Goal: Task Accomplishment & Management: Complete application form

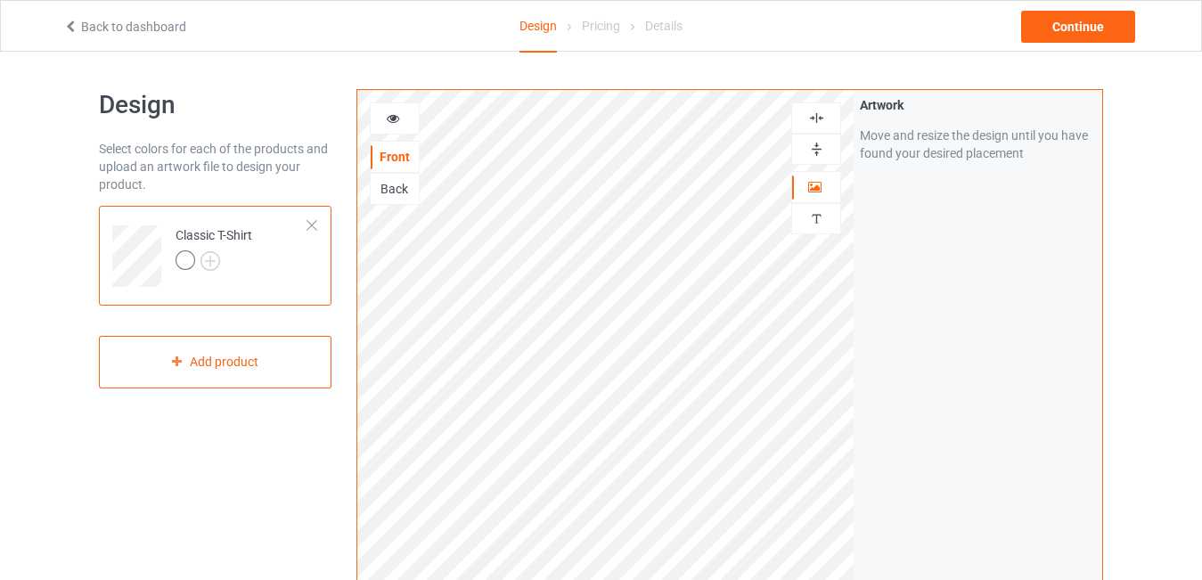
click at [183, 261] on div at bounding box center [186, 260] width 20 height 20
click at [209, 255] on img at bounding box center [211, 261] width 20 height 20
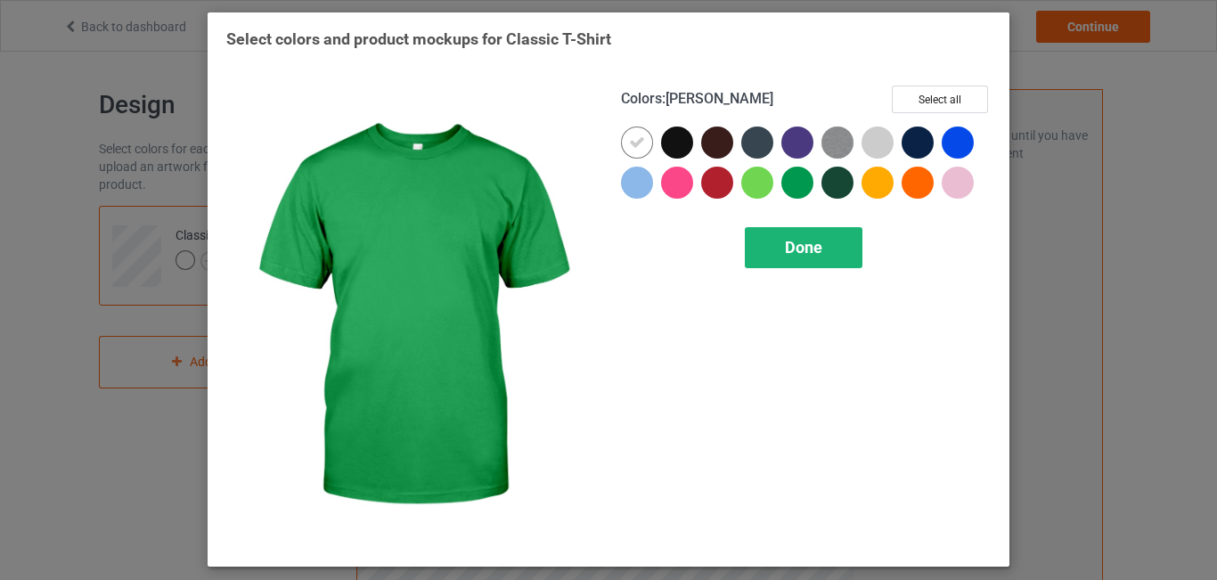
click at [784, 258] on div "Done" at bounding box center [804, 247] width 118 height 41
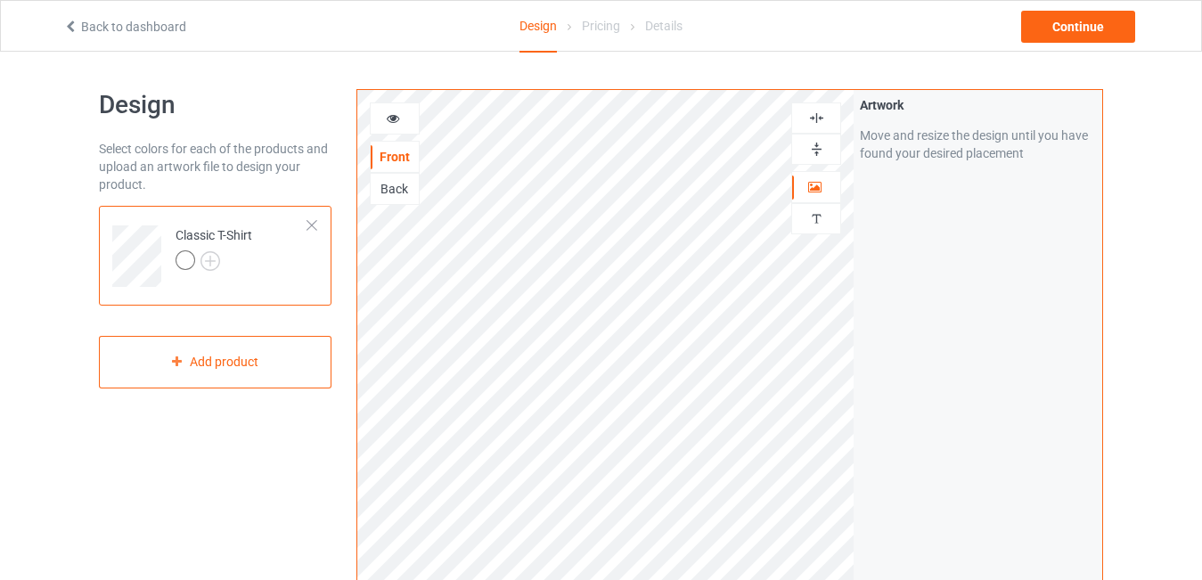
click at [392, 119] on icon at bounding box center [393, 116] width 15 height 12
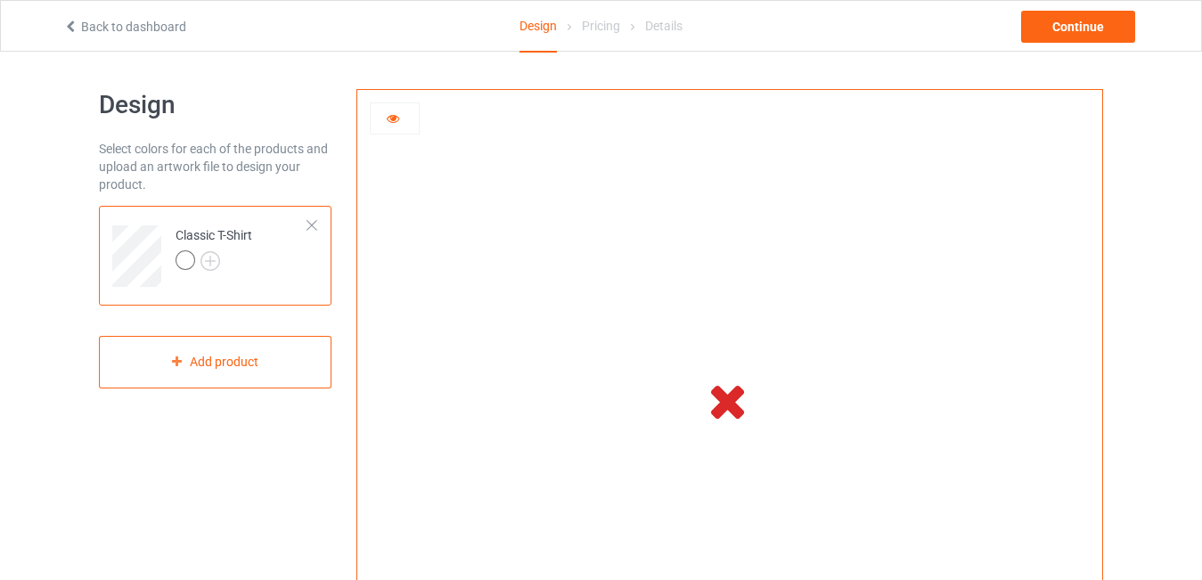
click at [727, 402] on icon at bounding box center [728, 400] width 59 height 50
click at [315, 225] on div at bounding box center [312, 225] width 12 height 12
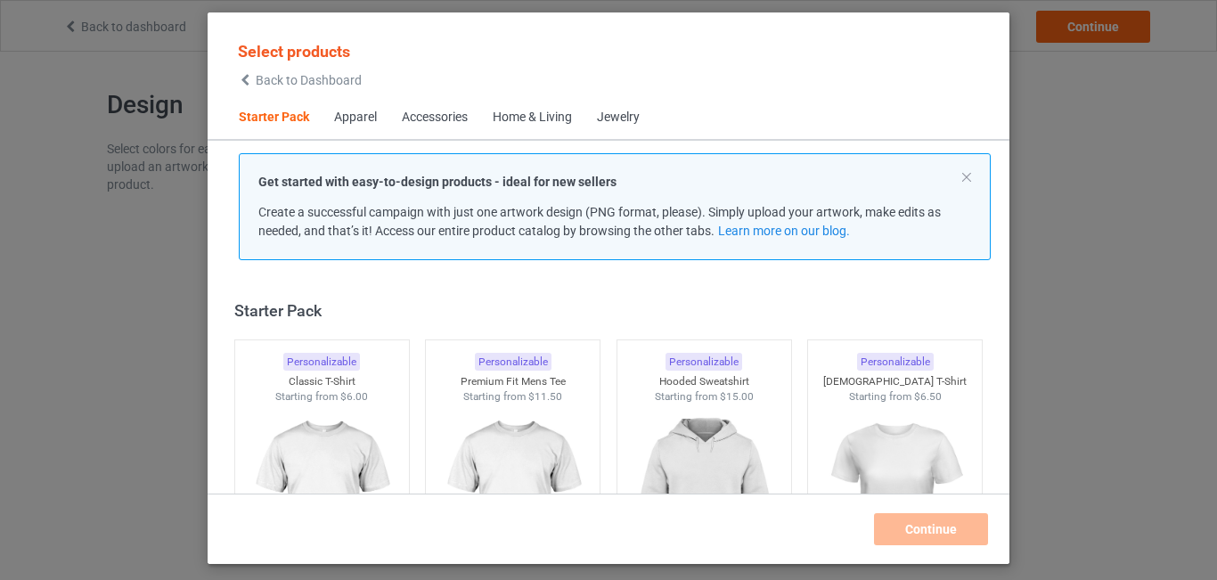
scroll to position [23, 0]
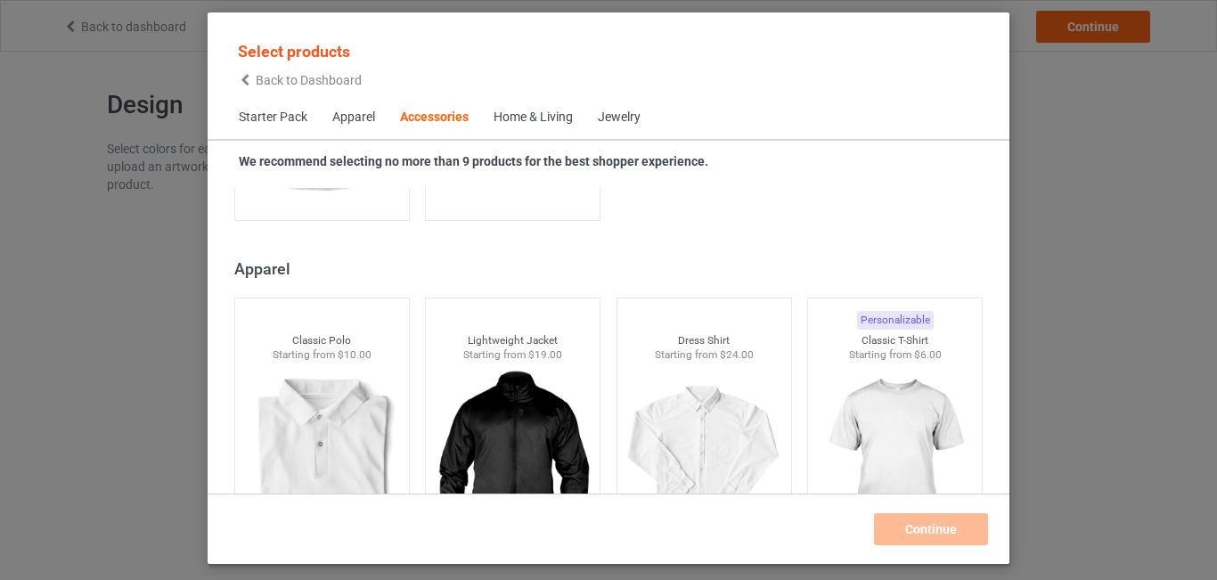
scroll to position [5620, 0]
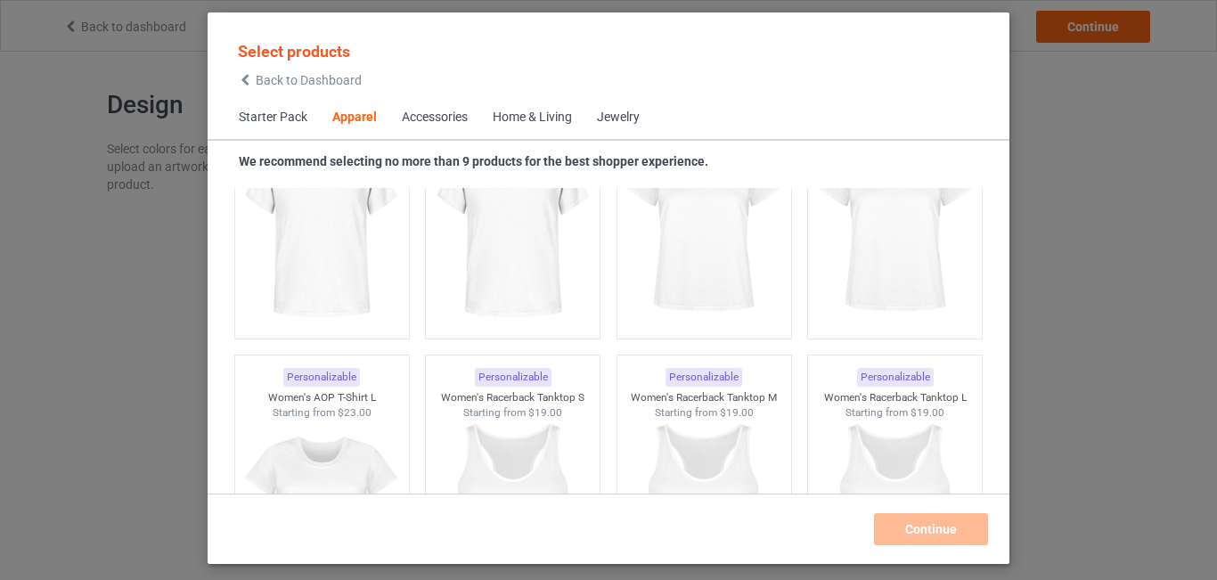
scroll to position [3124, 0]
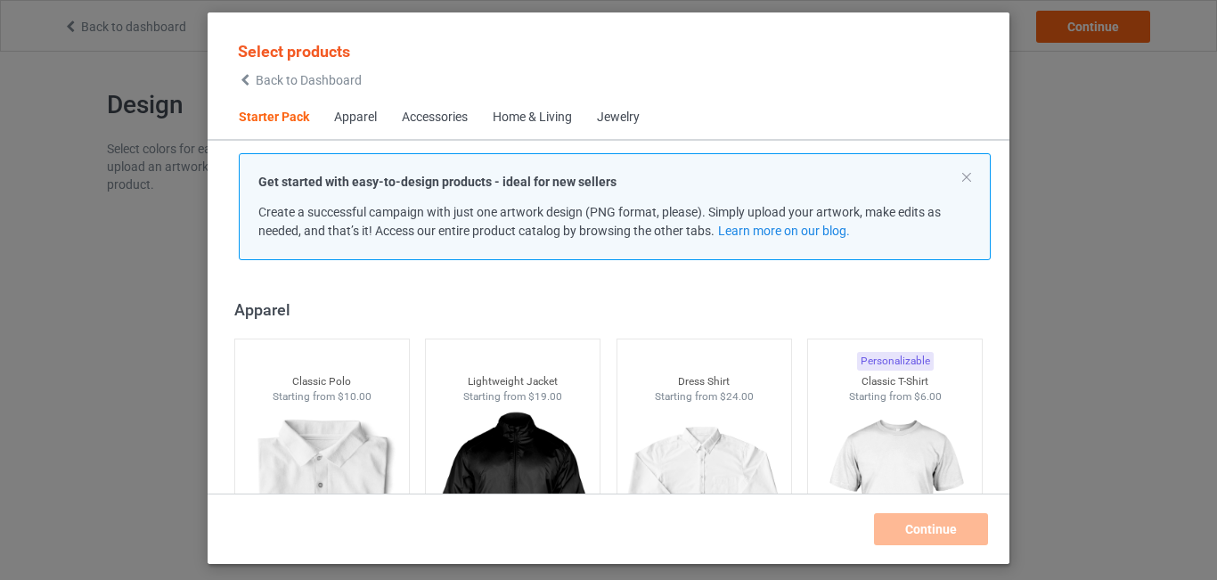
scroll to position [629, 0]
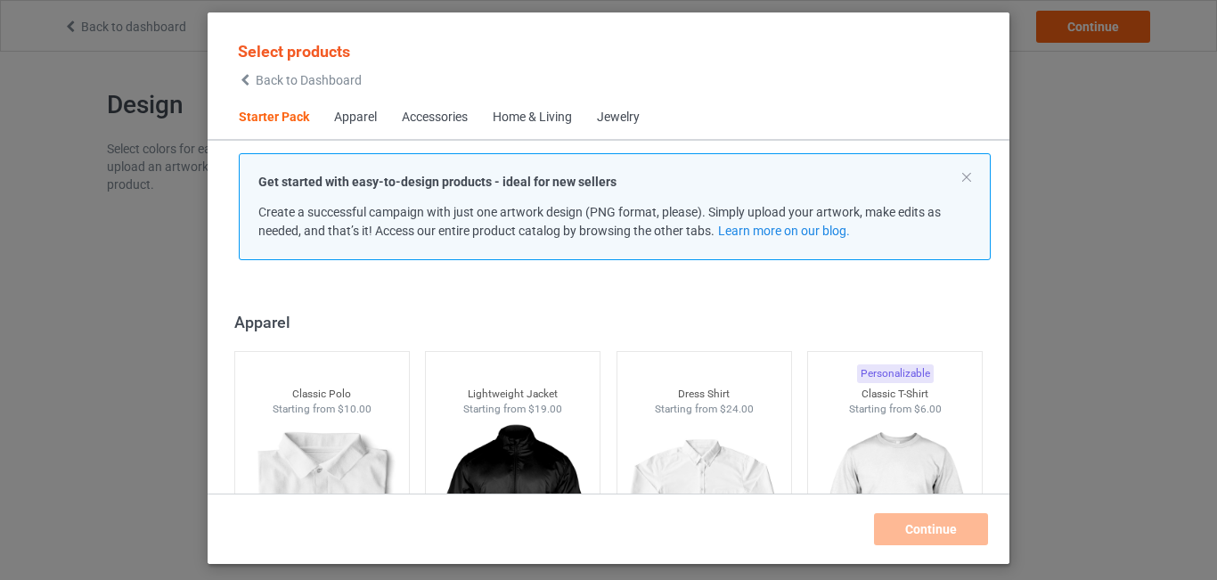
click at [1003, 198] on div "Get started with easy-to-design products - ideal for new sellers Create a succe…" at bounding box center [615, 206] width 790 height 107
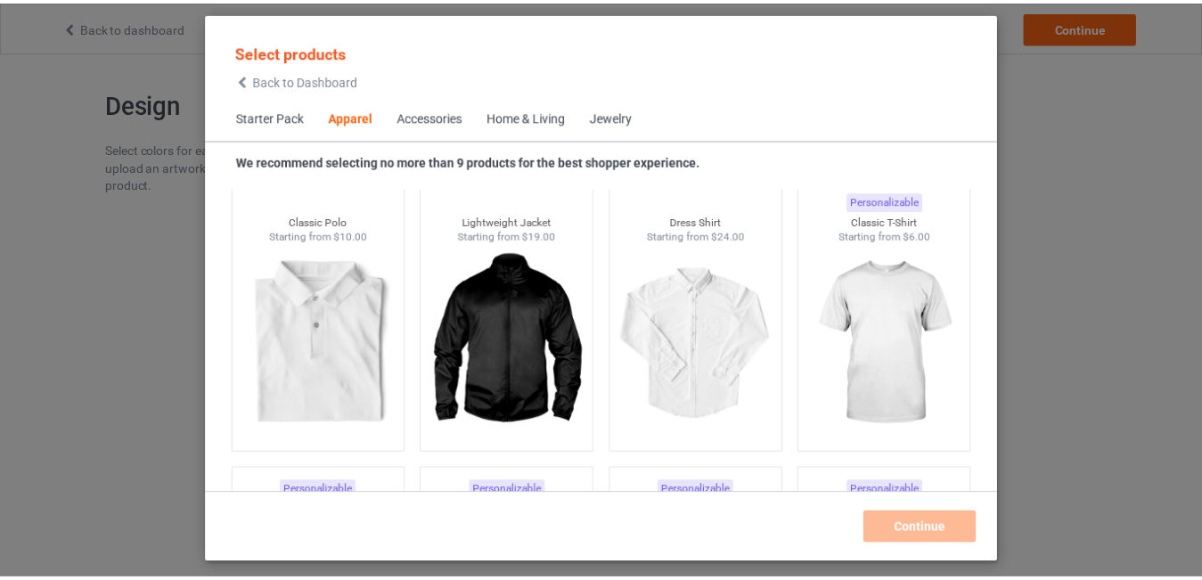
scroll to position [700, 0]
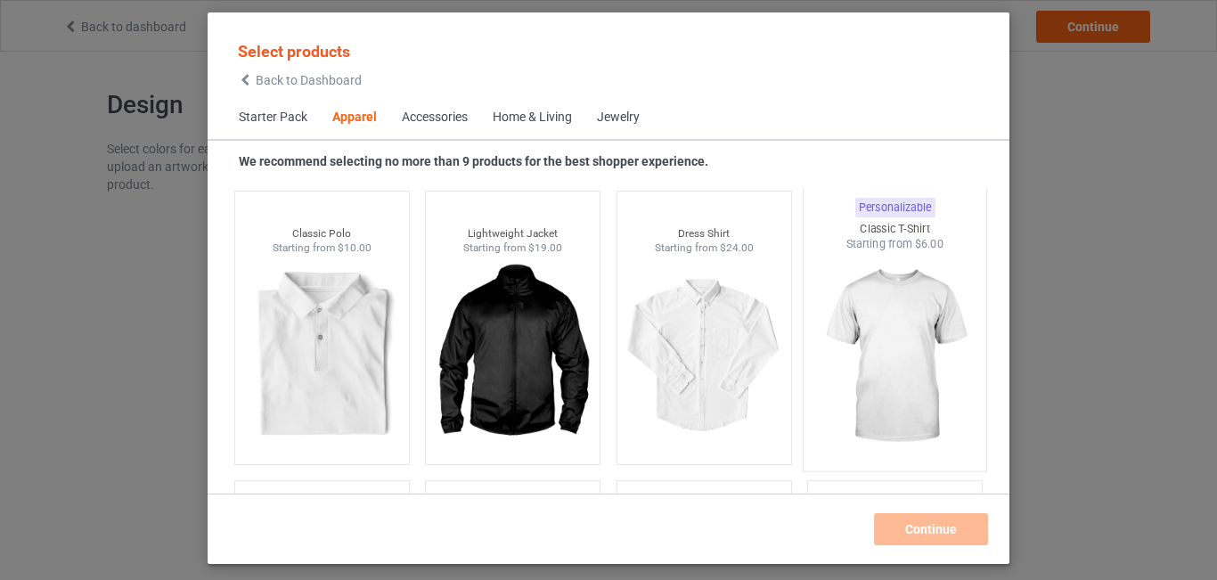
click at [951, 244] on div "Starting from $6.00" at bounding box center [895, 243] width 183 height 15
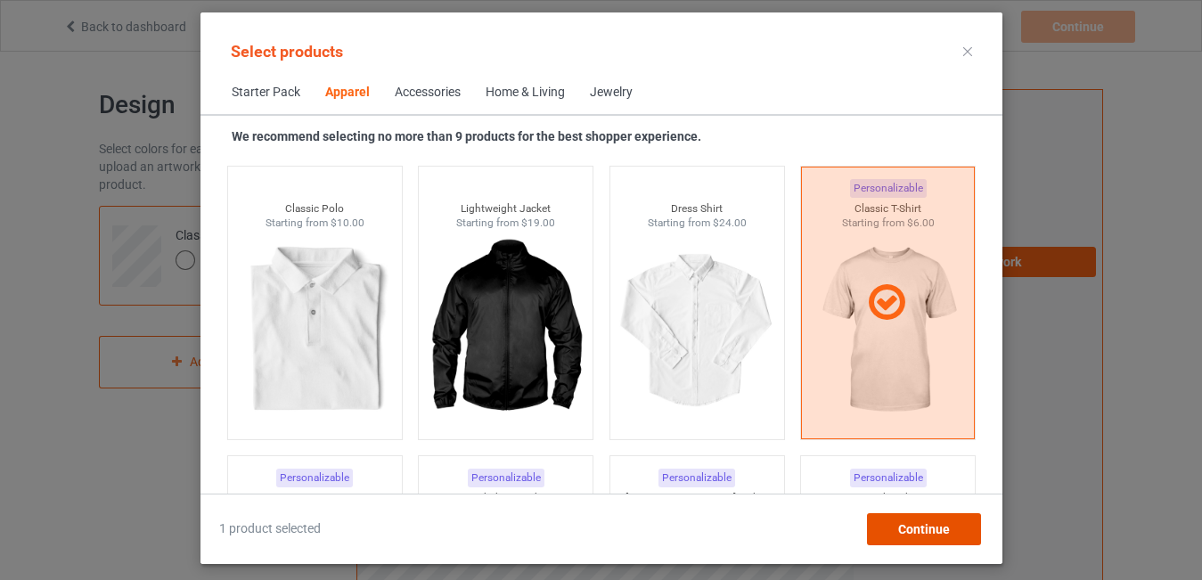
click at [902, 524] on span "Continue" at bounding box center [923, 529] width 52 height 14
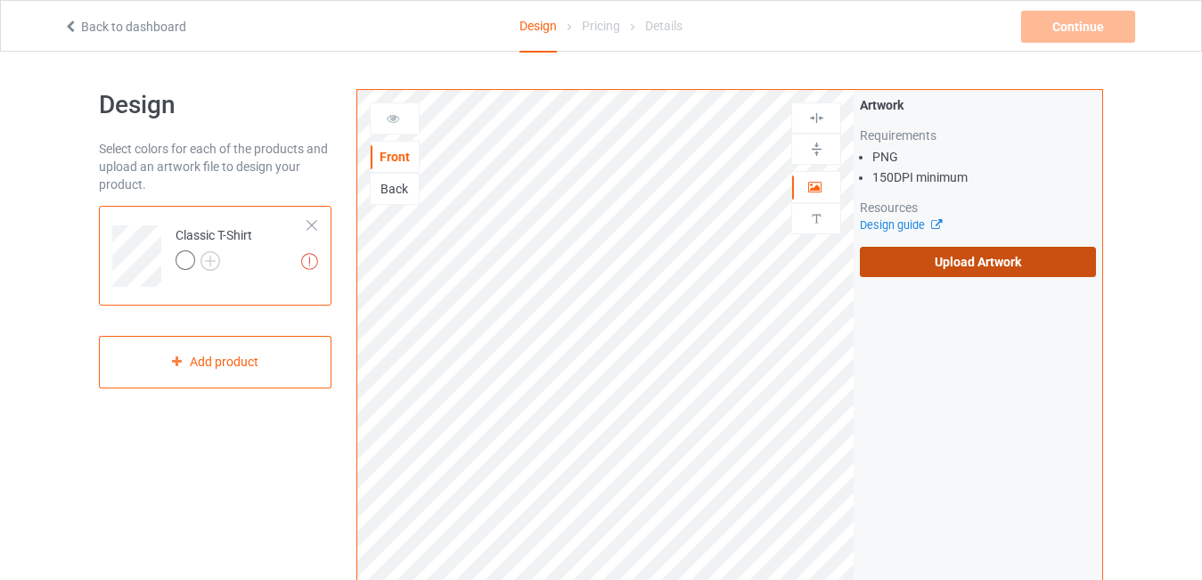
click at [963, 256] on label "Upload Artwork" at bounding box center [978, 262] width 236 height 30
click at [0, 0] on input "Upload Artwork" at bounding box center [0, 0] width 0 height 0
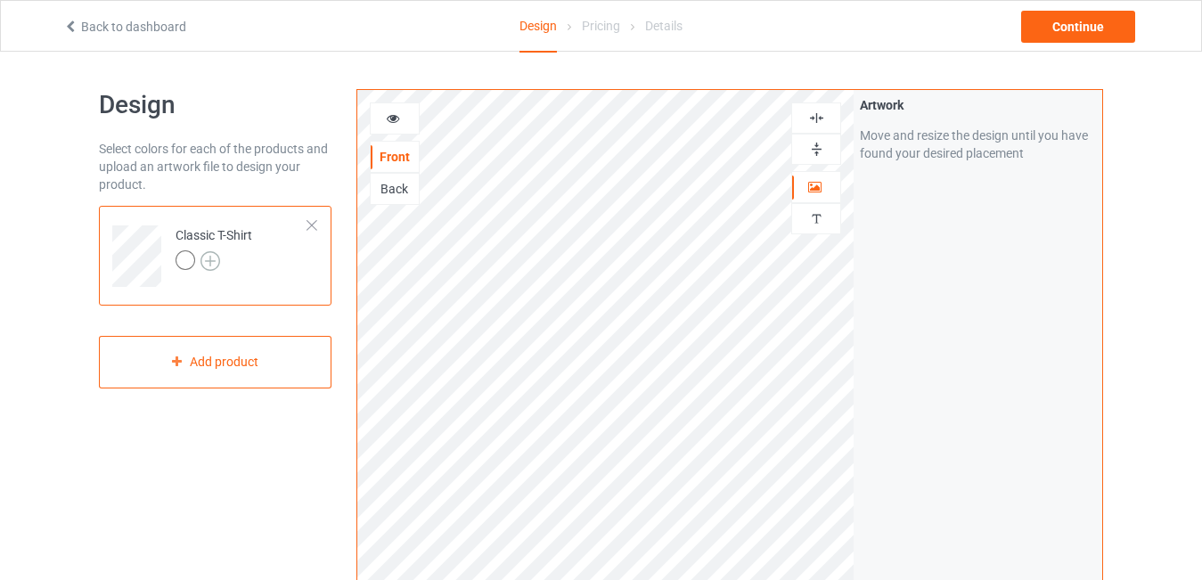
click at [208, 259] on img at bounding box center [211, 261] width 20 height 20
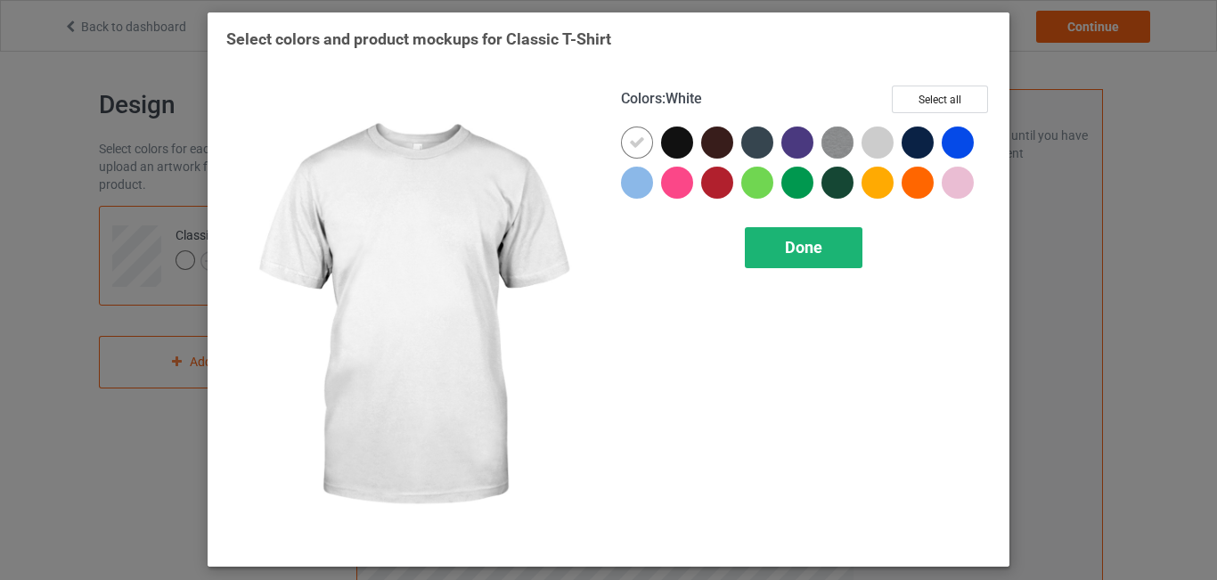
click at [769, 254] on div "Done" at bounding box center [804, 247] width 118 height 41
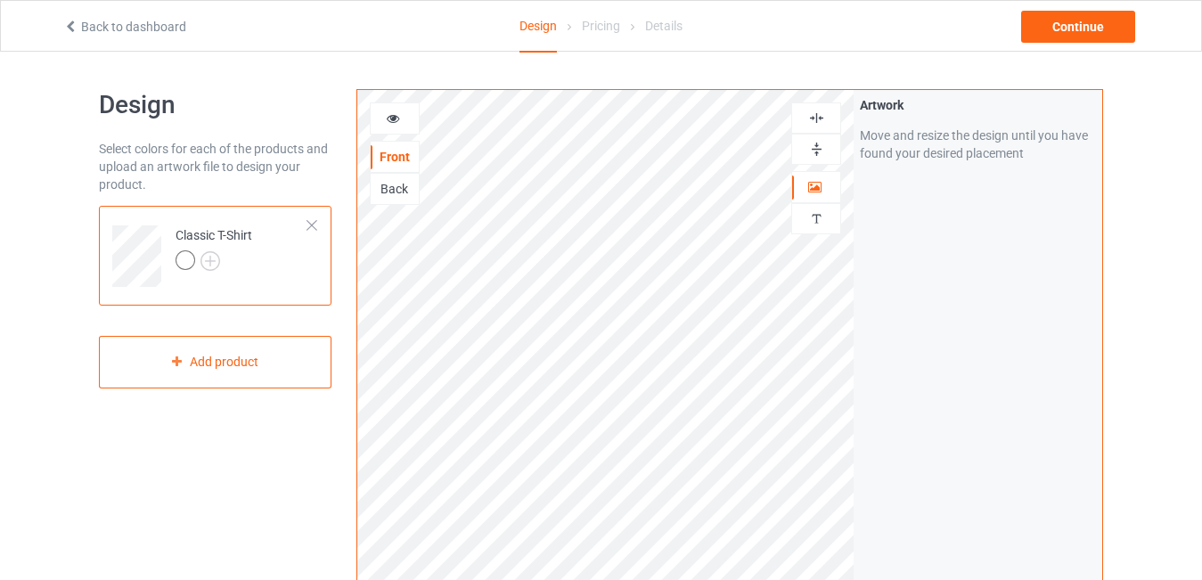
click at [390, 120] on icon at bounding box center [393, 116] width 15 height 12
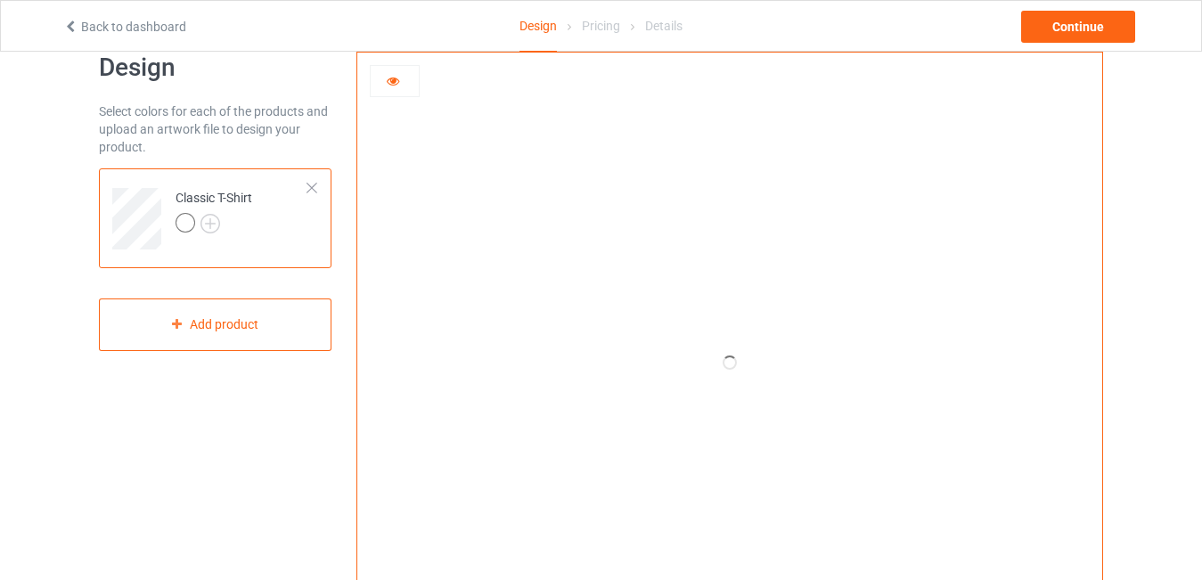
scroll to position [41, 0]
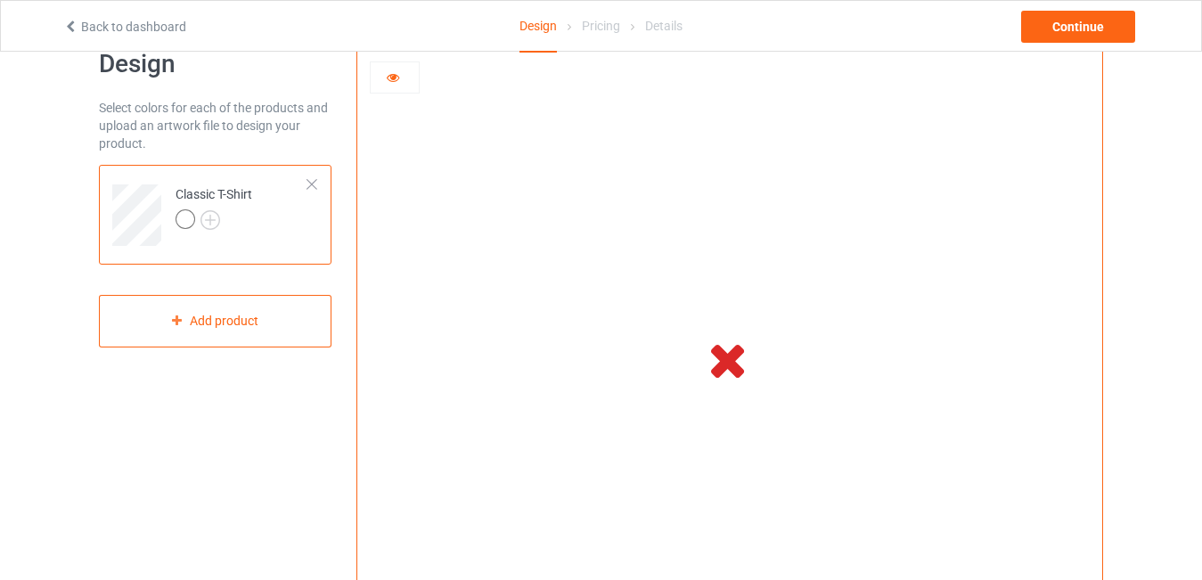
click at [312, 183] on div at bounding box center [312, 184] width 12 height 12
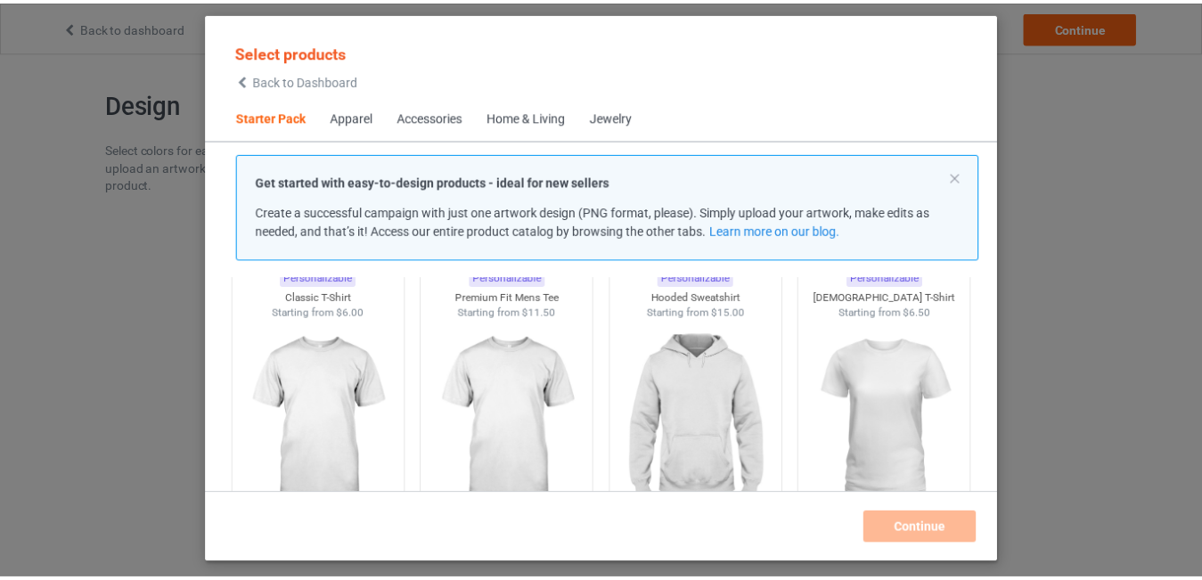
scroll to position [94, 0]
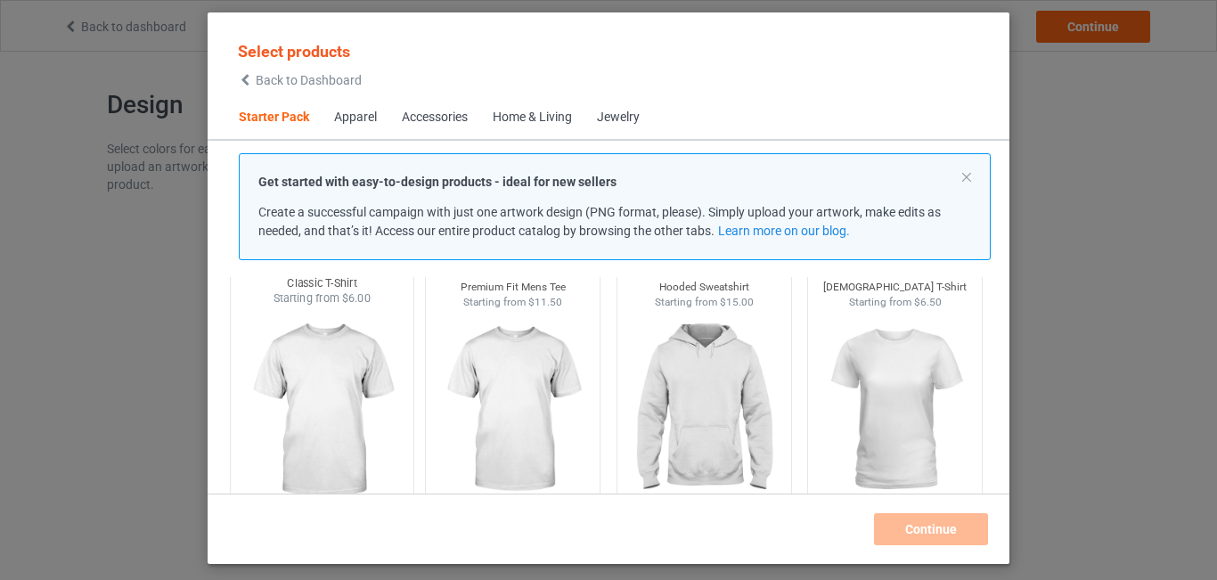
click at [306, 408] on img at bounding box center [322, 411] width 168 height 209
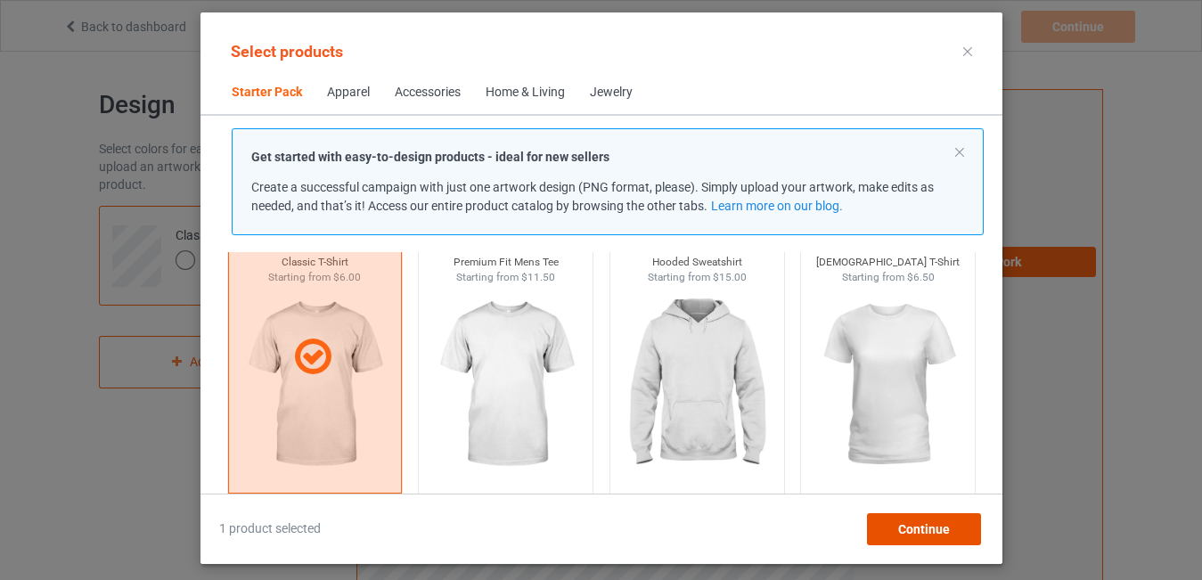
click at [897, 523] on div "Continue" at bounding box center [923, 529] width 114 height 32
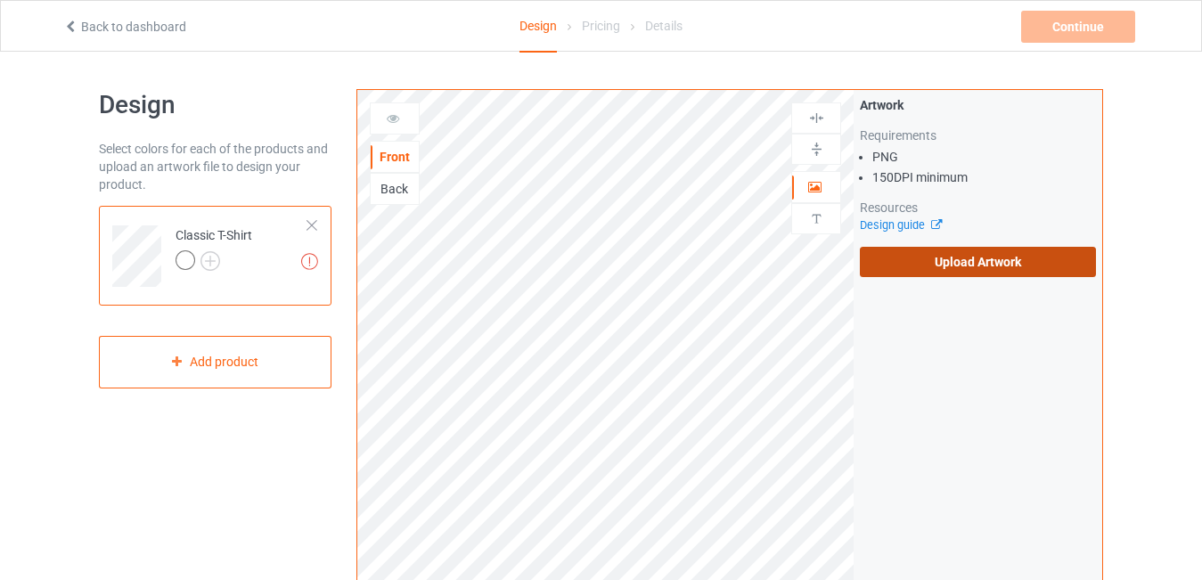
click at [1005, 264] on label "Upload Artwork" at bounding box center [978, 262] width 236 height 30
click at [0, 0] on input "Upload Artwork" at bounding box center [0, 0] width 0 height 0
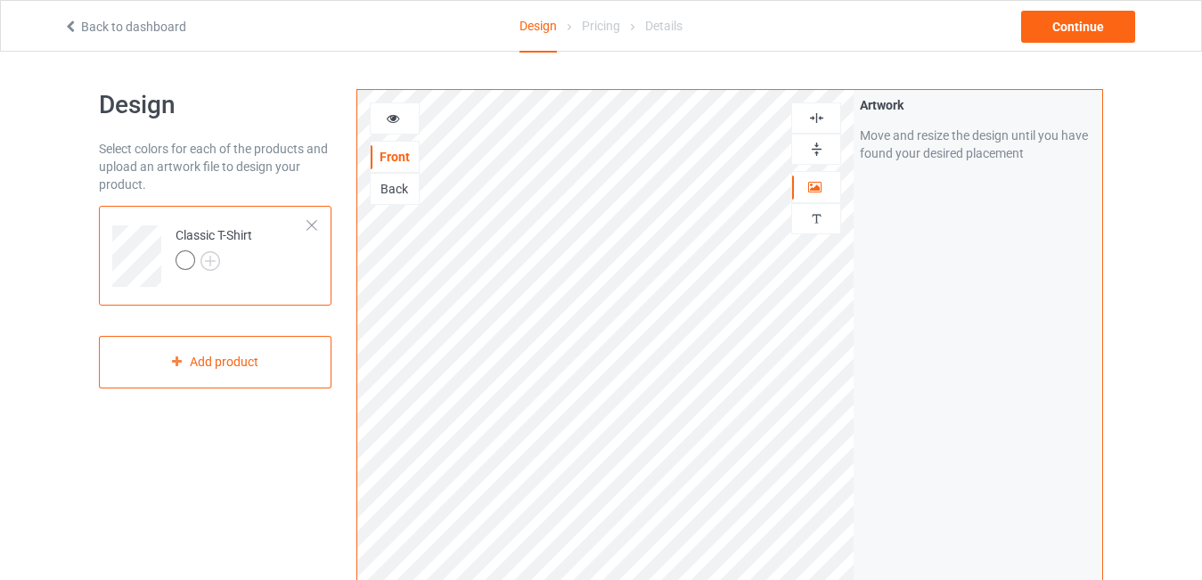
click at [818, 119] on img at bounding box center [816, 118] width 17 height 17
click at [1057, 34] on div "Continue" at bounding box center [1078, 27] width 114 height 32
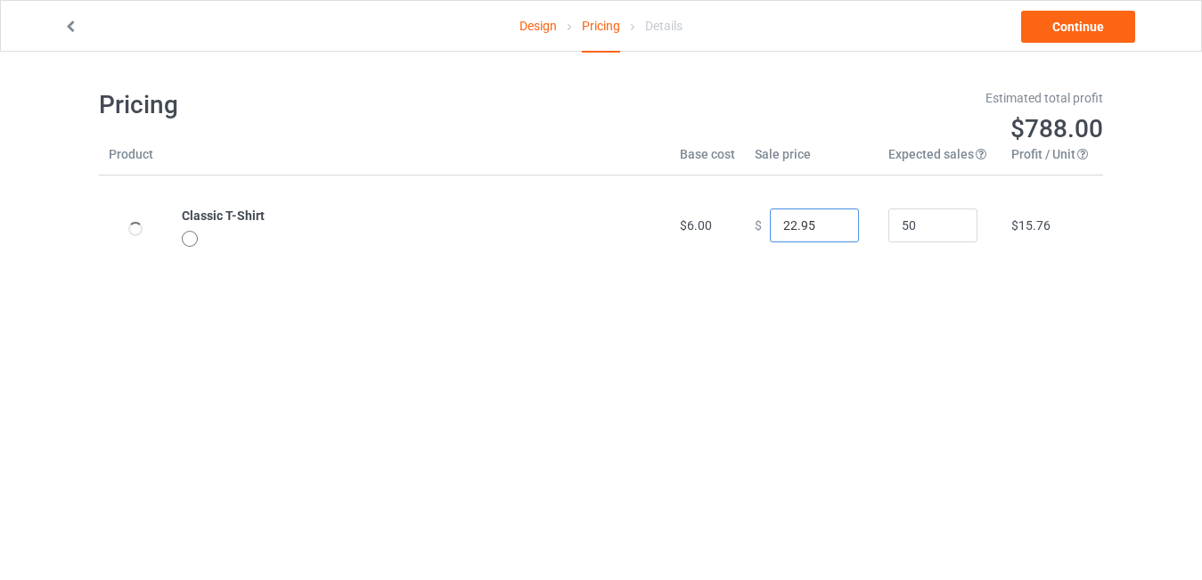
drag, startPoint x: 786, startPoint y: 224, endPoint x: 775, endPoint y: 224, distance: 10.7
click at [775, 224] on input "22.95" at bounding box center [814, 226] width 89 height 34
type input "17.95"
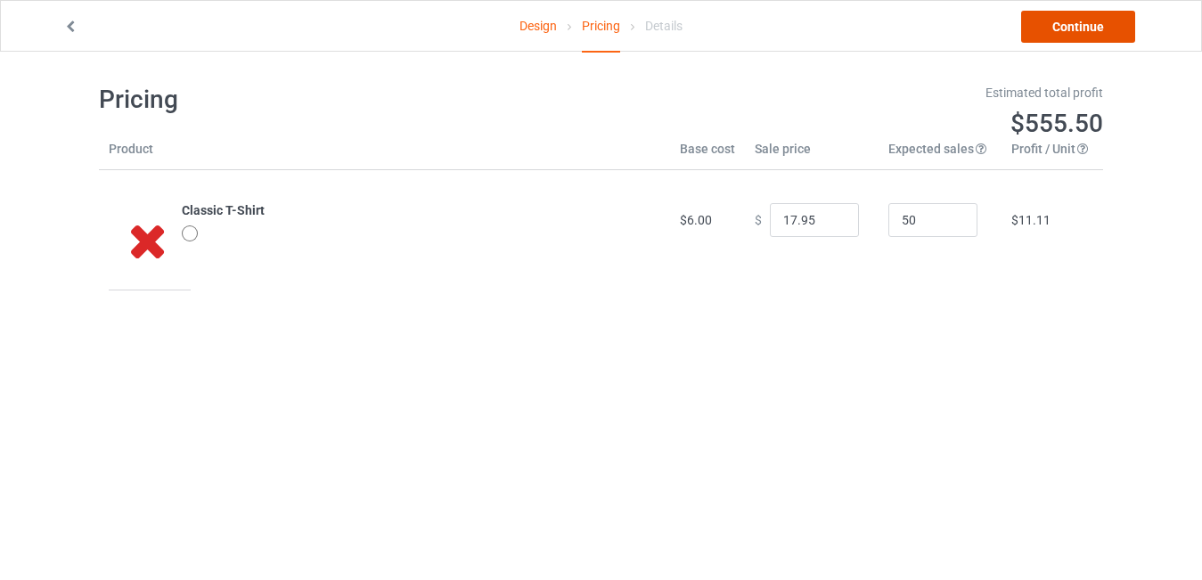
click at [1093, 20] on link "Continue" at bounding box center [1078, 27] width 114 height 32
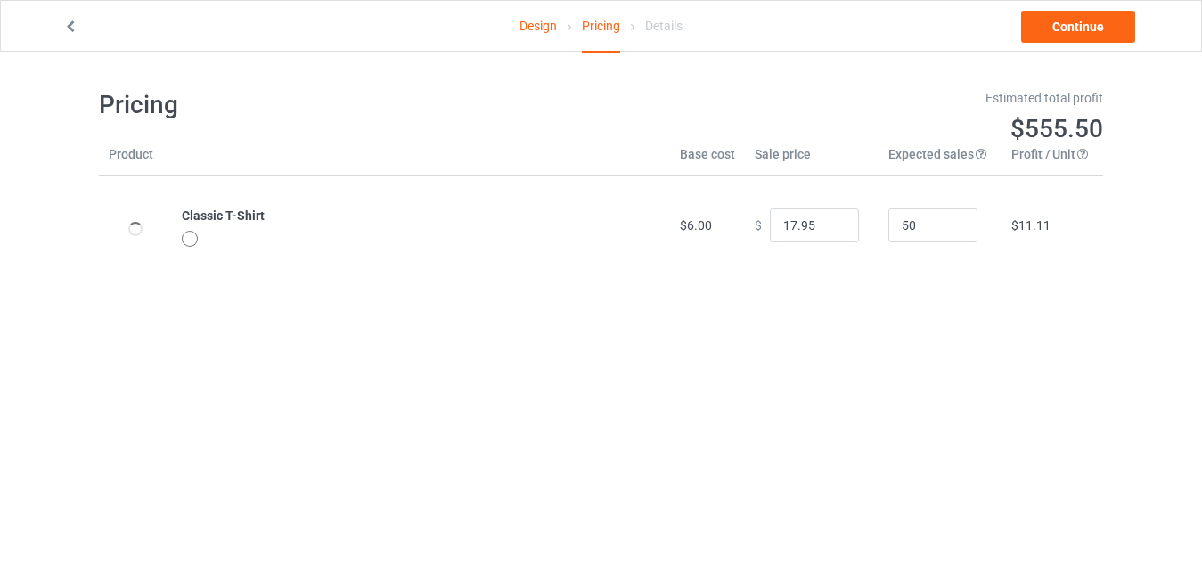
scroll to position [5, 0]
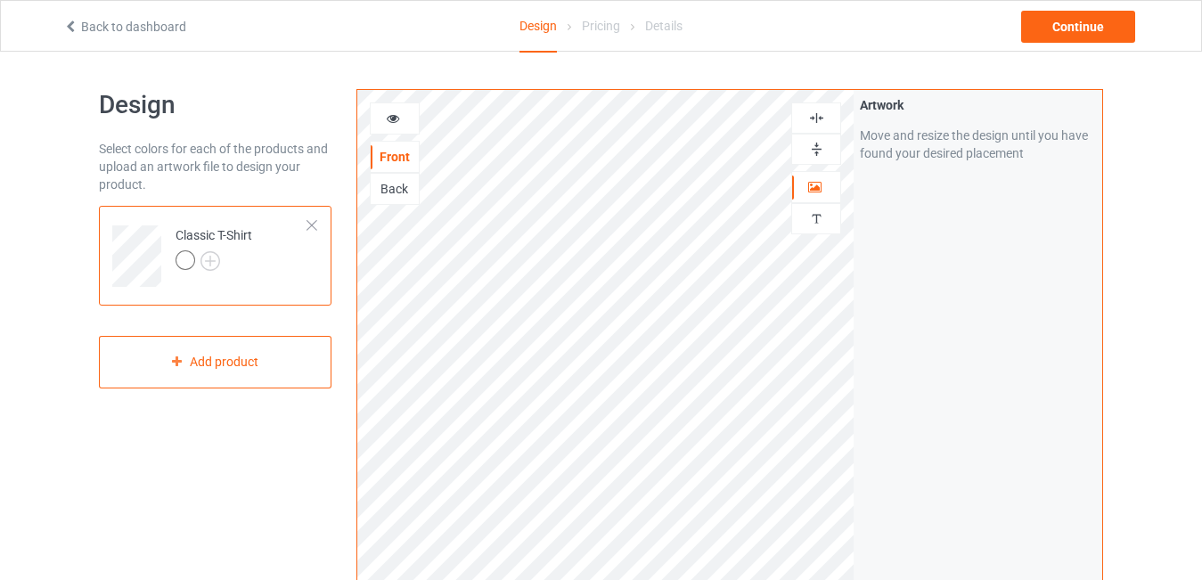
click at [819, 115] on img at bounding box center [816, 118] width 17 height 17
click at [820, 120] on img at bounding box center [816, 118] width 17 height 17
click at [185, 265] on div at bounding box center [186, 260] width 20 height 20
click at [208, 259] on img at bounding box center [211, 261] width 20 height 20
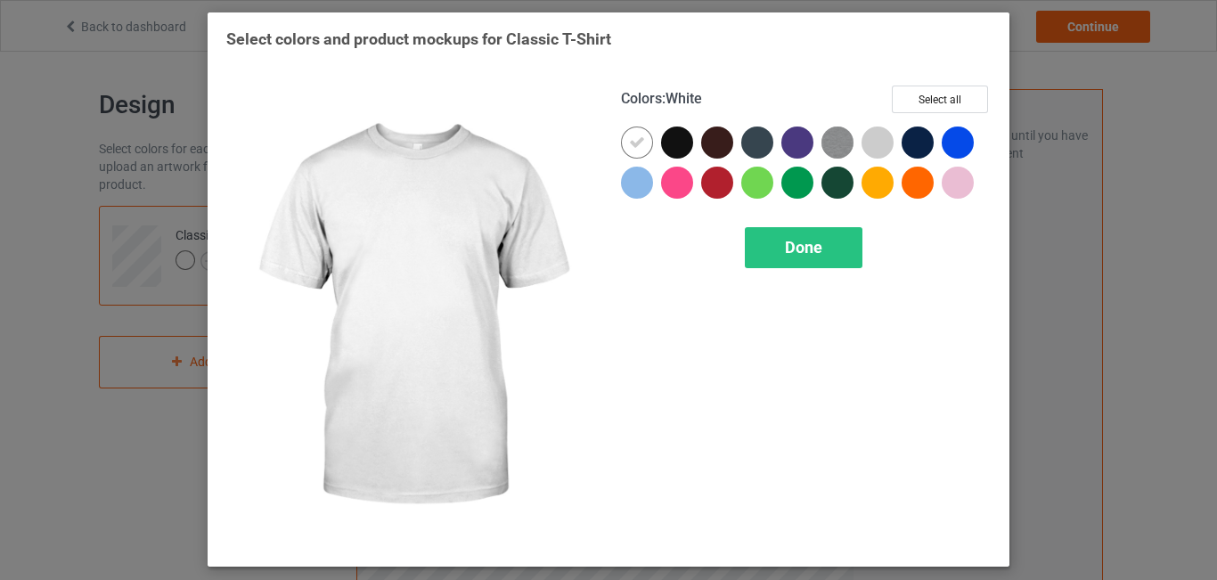
click at [881, 146] on div at bounding box center [878, 143] width 32 height 32
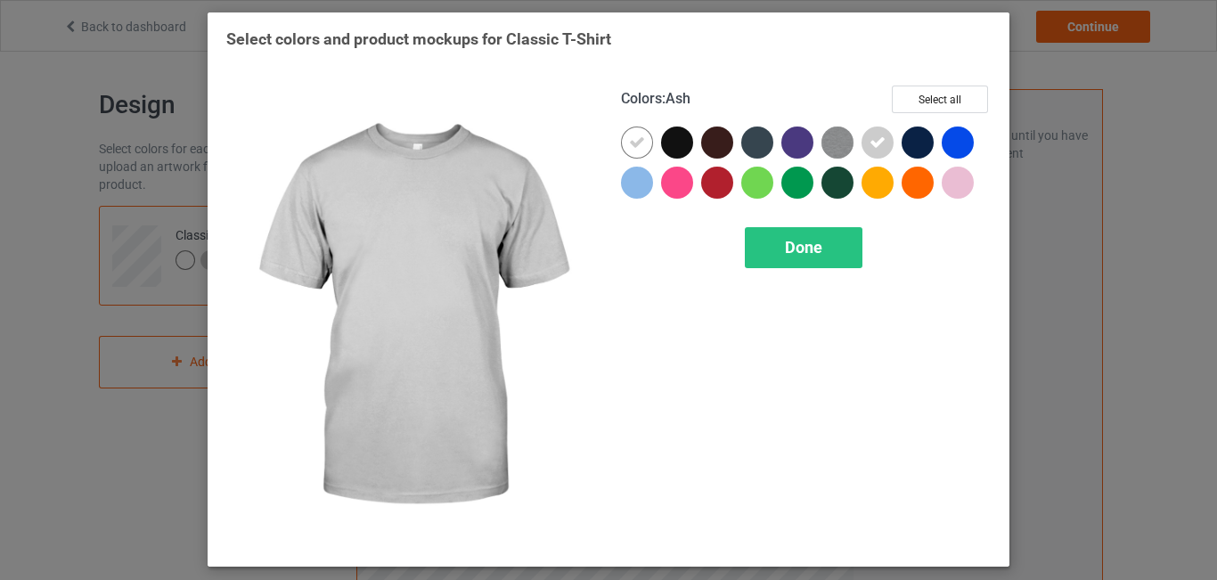
click at [880, 143] on icon at bounding box center [878, 143] width 16 height 16
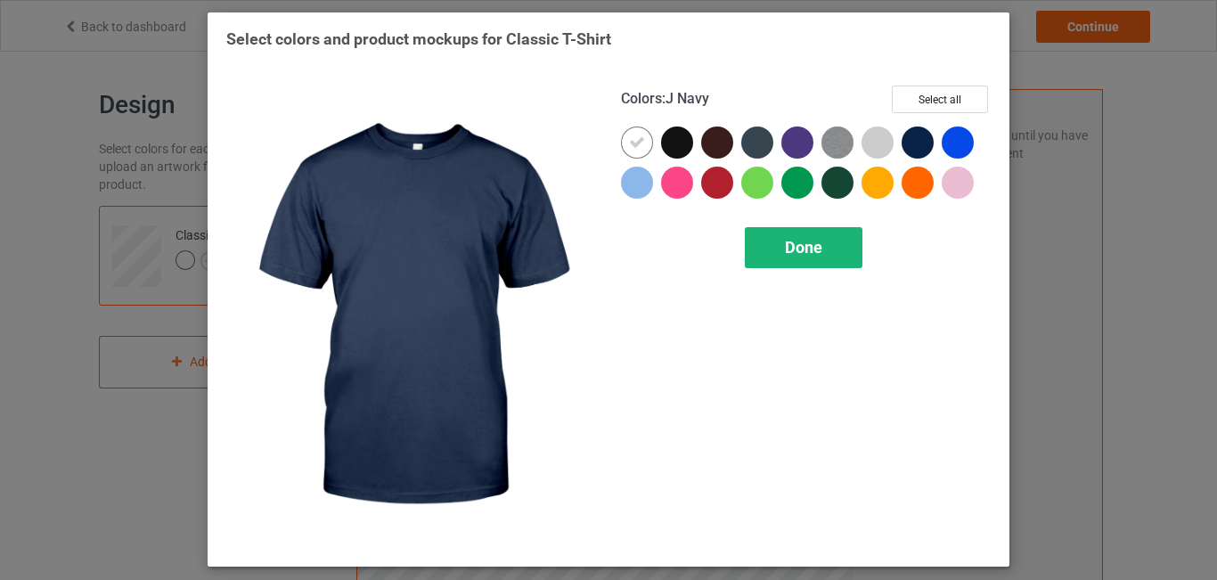
click at [831, 256] on div "Done" at bounding box center [804, 247] width 118 height 41
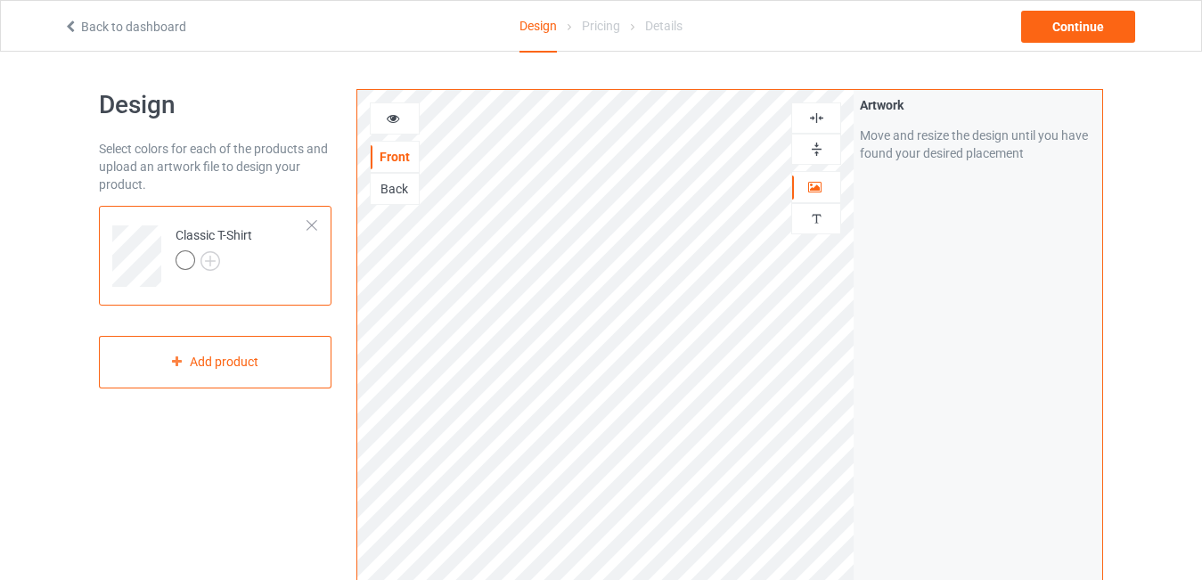
click at [388, 122] on icon at bounding box center [393, 116] width 15 height 12
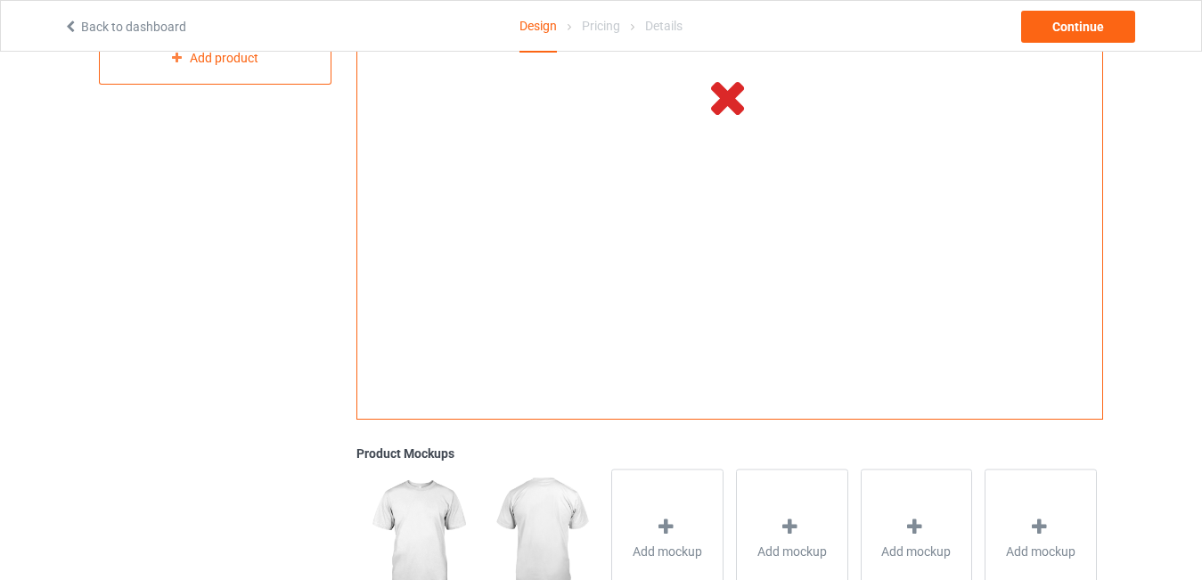
scroll to position [306, 0]
click at [727, 91] on icon at bounding box center [728, 95] width 59 height 50
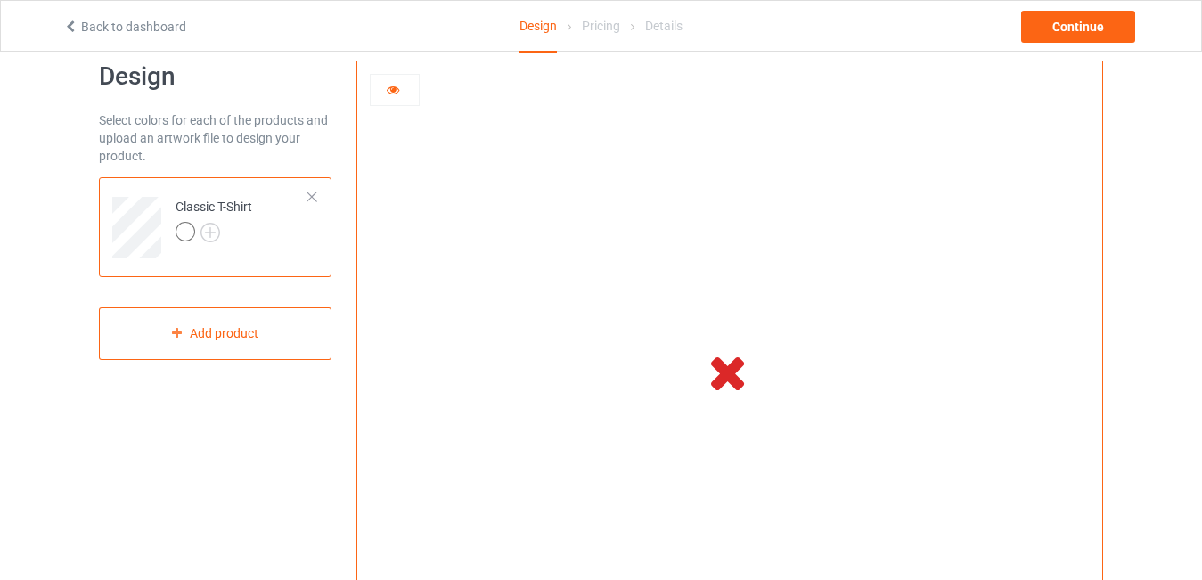
scroll to position [27, 0]
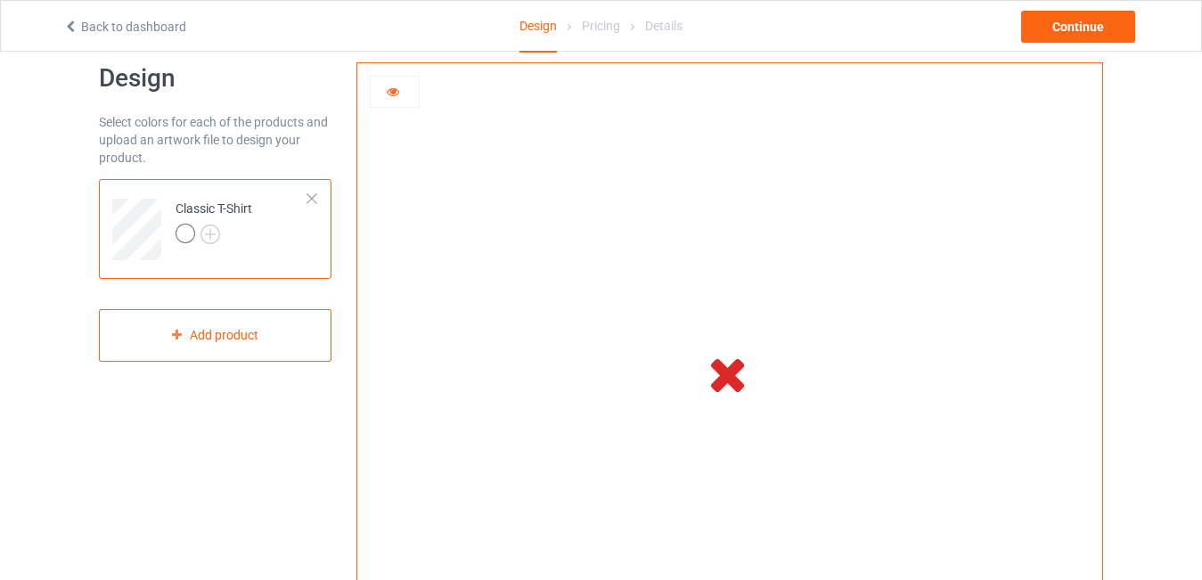
click at [606, 27] on div "Pricing" at bounding box center [601, 26] width 38 height 50
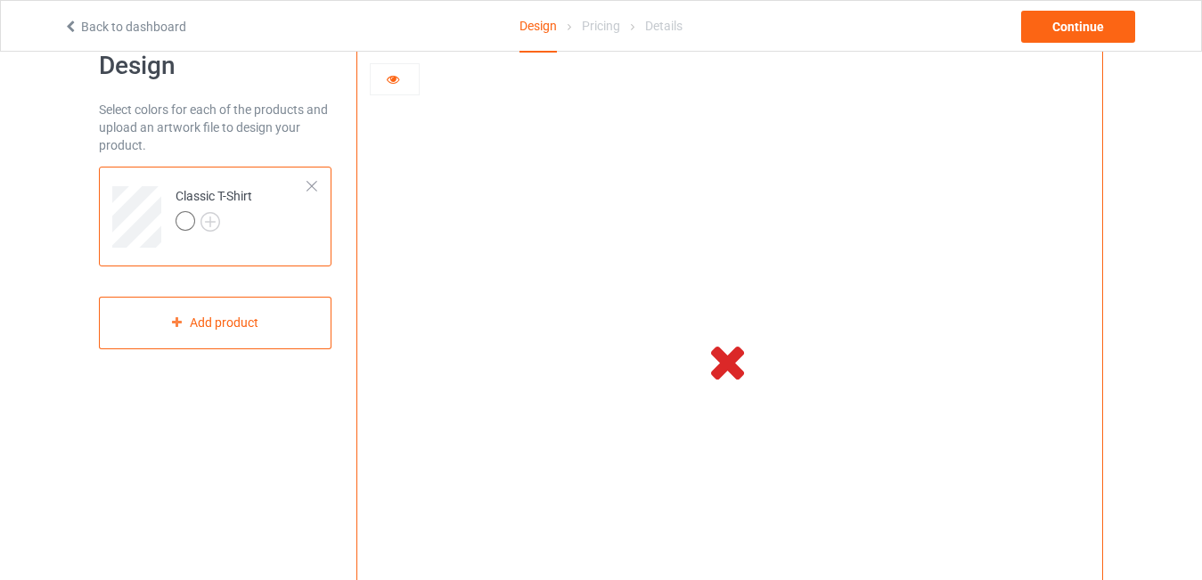
scroll to position [41, 0]
click at [1066, 26] on div "Continue" at bounding box center [1078, 27] width 114 height 32
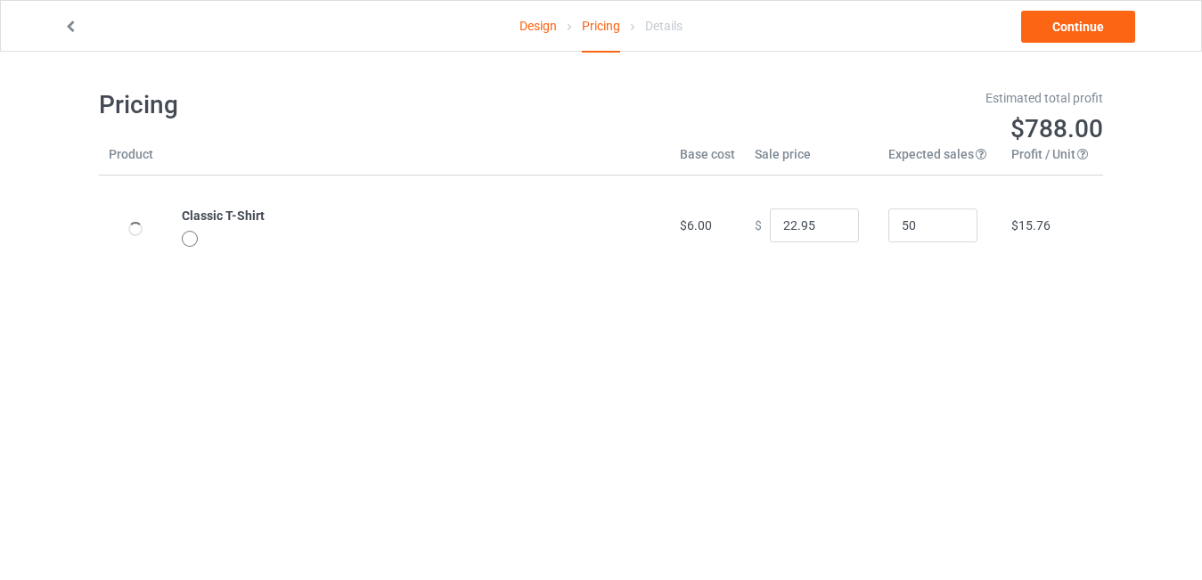
click at [191, 237] on div at bounding box center [190, 239] width 16 height 16
click at [192, 238] on div at bounding box center [190, 239] width 16 height 16
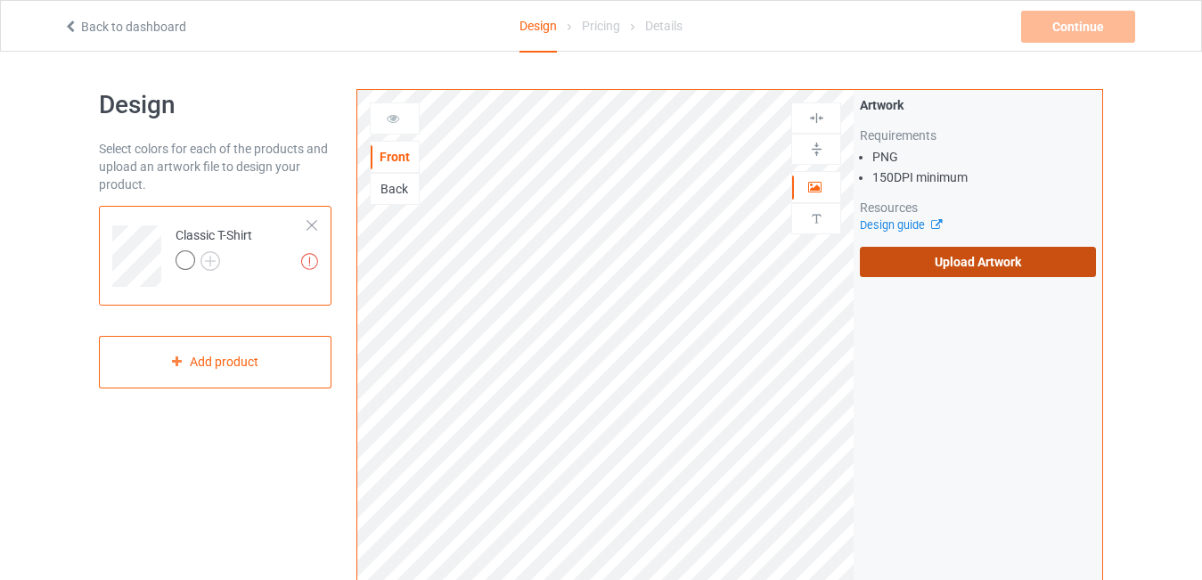
click at [930, 255] on label "Upload Artwork" at bounding box center [978, 262] width 236 height 30
click at [0, 0] on input "Upload Artwork" at bounding box center [0, 0] width 0 height 0
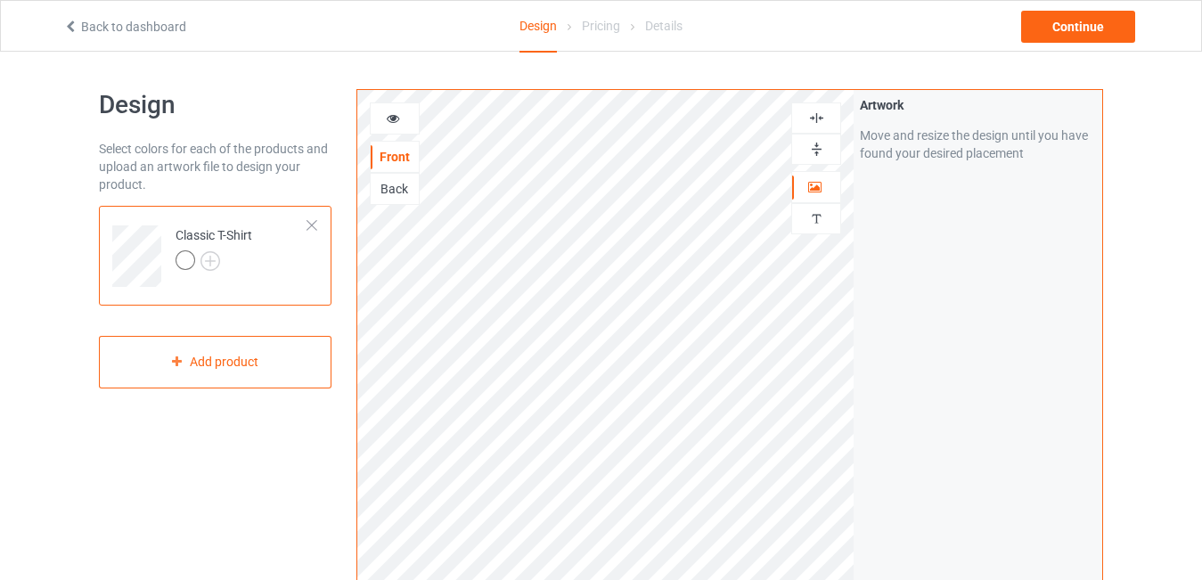
click at [818, 115] on img at bounding box center [816, 118] width 17 height 17
click at [210, 255] on img at bounding box center [211, 261] width 20 height 20
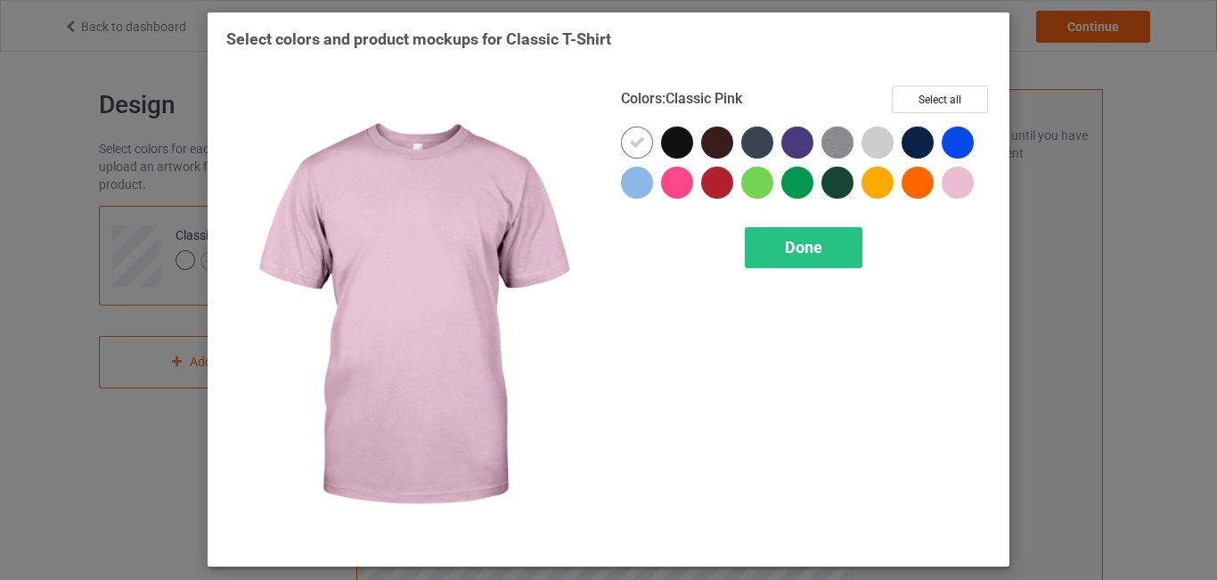
click at [959, 176] on div at bounding box center [958, 183] width 32 height 32
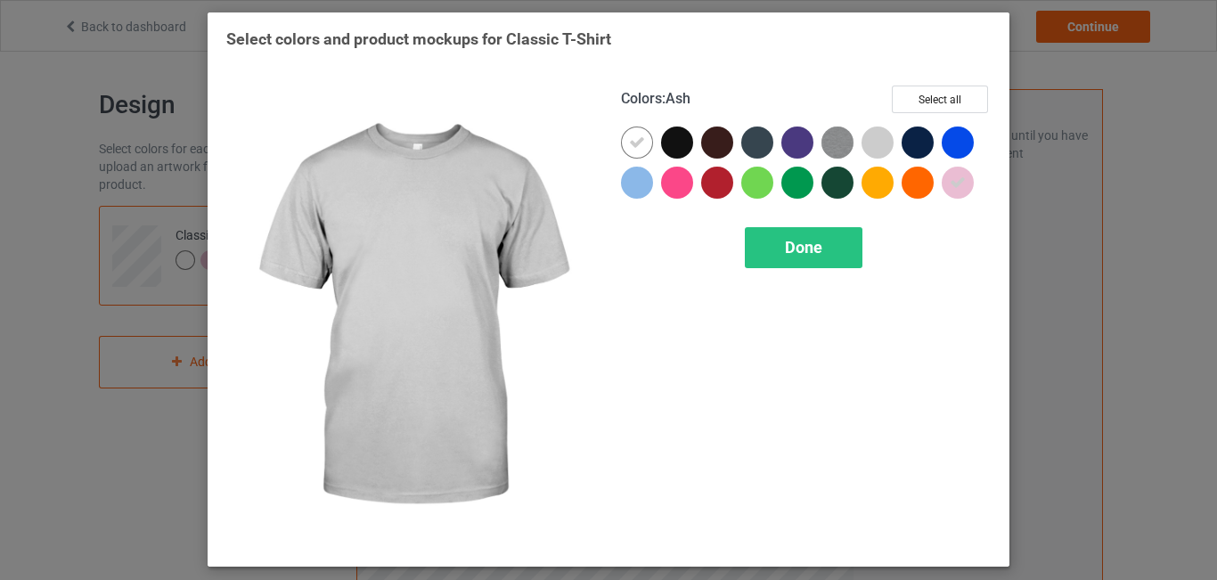
click at [877, 142] on div at bounding box center [878, 143] width 32 height 32
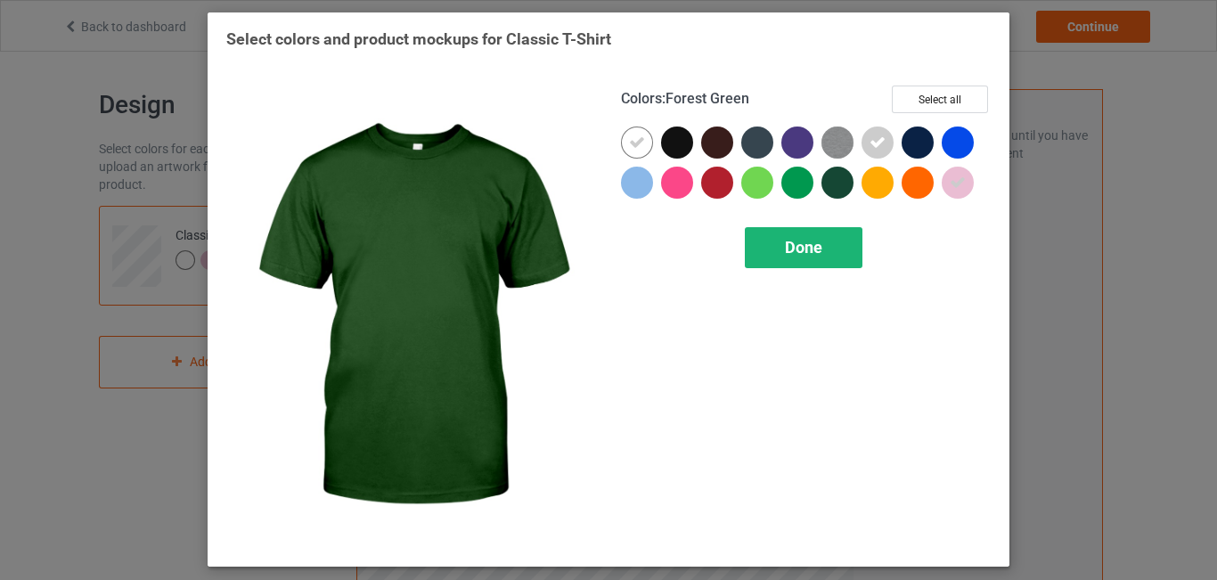
click at [819, 243] on span "Done" at bounding box center [803, 247] width 37 height 19
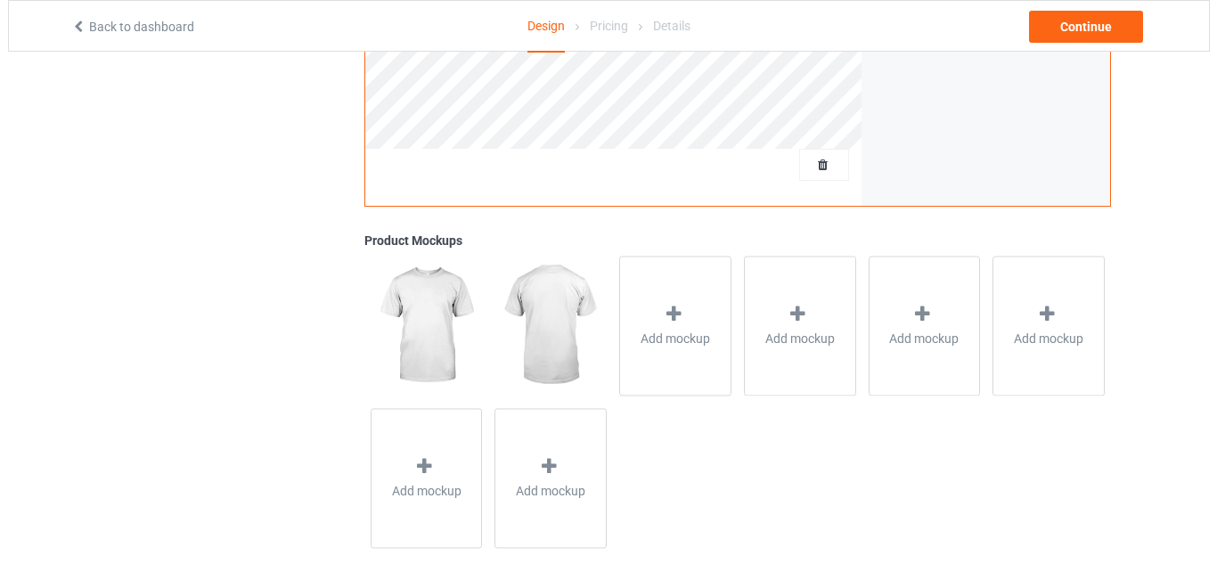
scroll to position [568, 0]
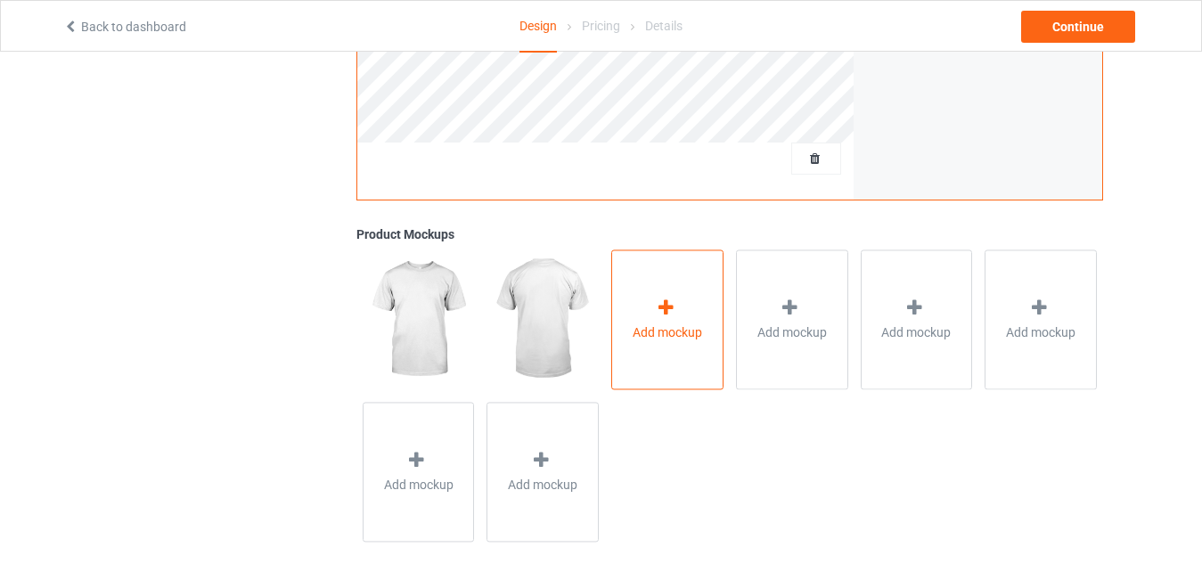
click at [663, 329] on span "Add mockup" at bounding box center [668, 332] width 70 height 18
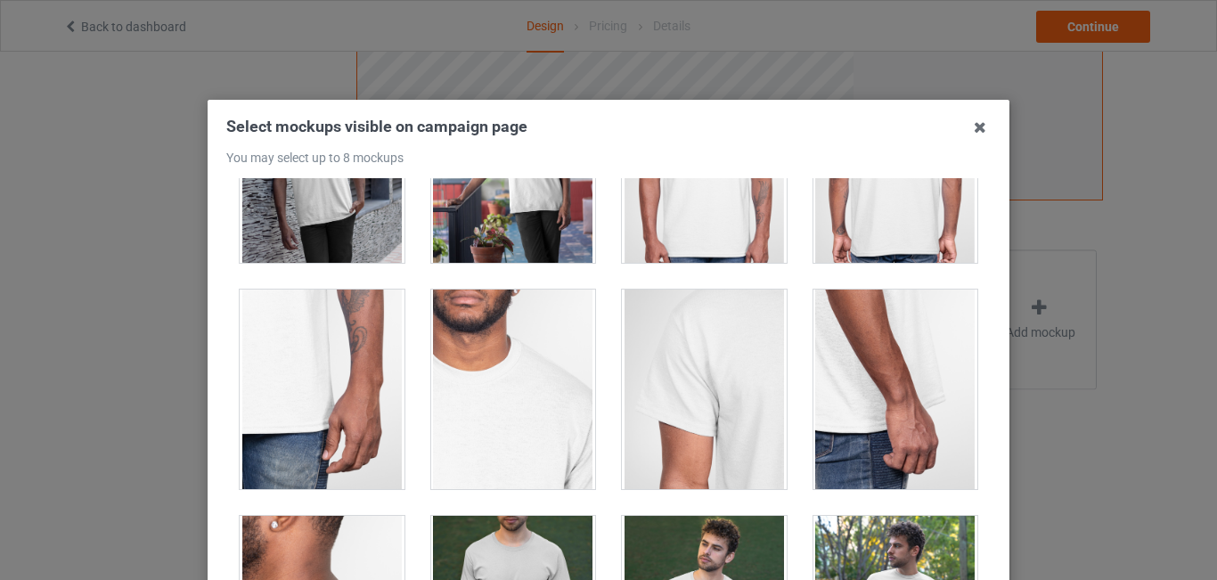
scroll to position [979, 0]
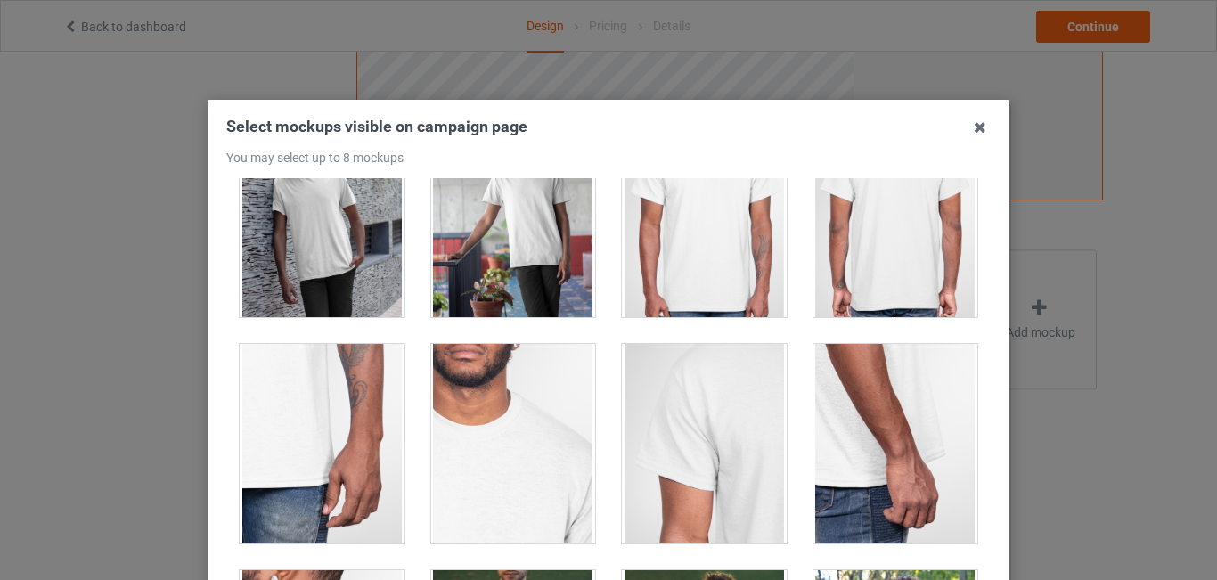
click at [471, 439] on div at bounding box center [513, 444] width 165 height 200
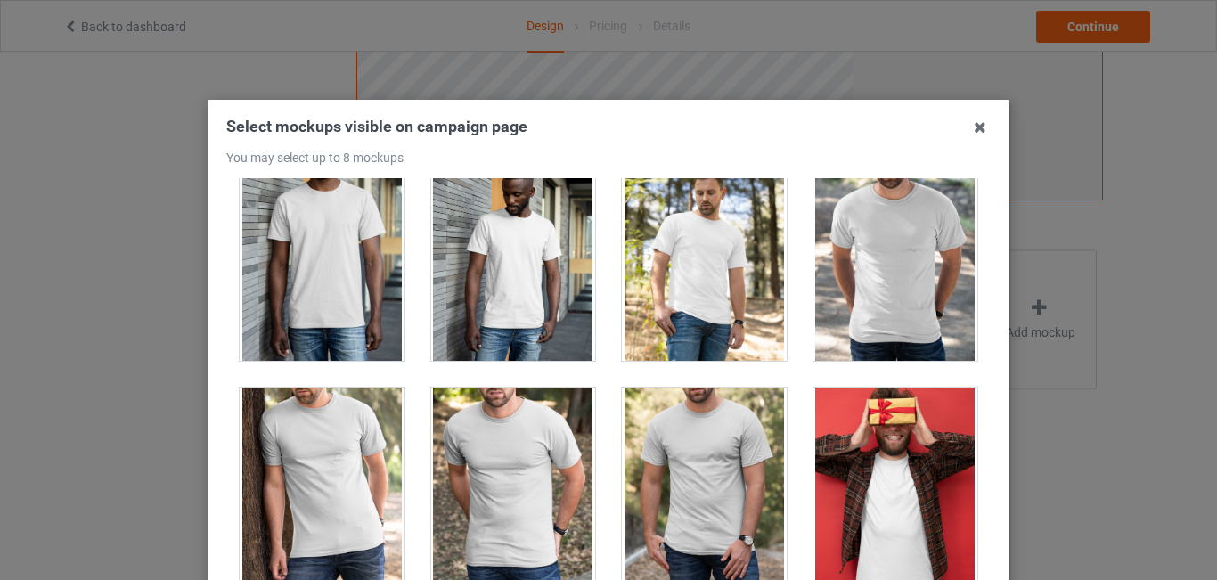
scroll to position [2175, 0]
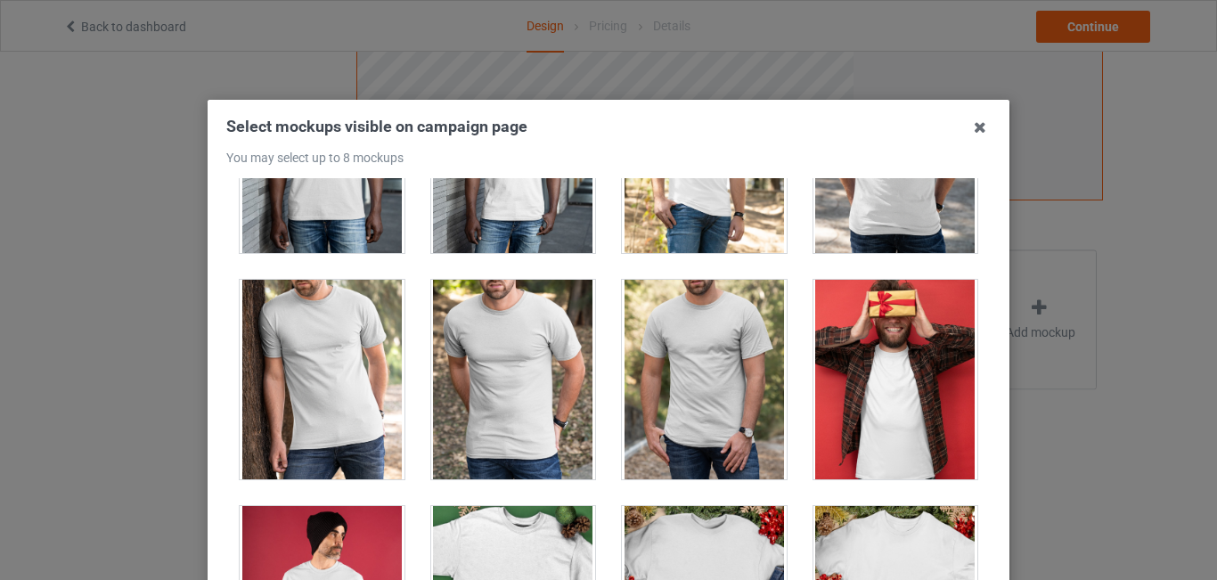
click at [483, 370] on div at bounding box center [513, 380] width 165 height 200
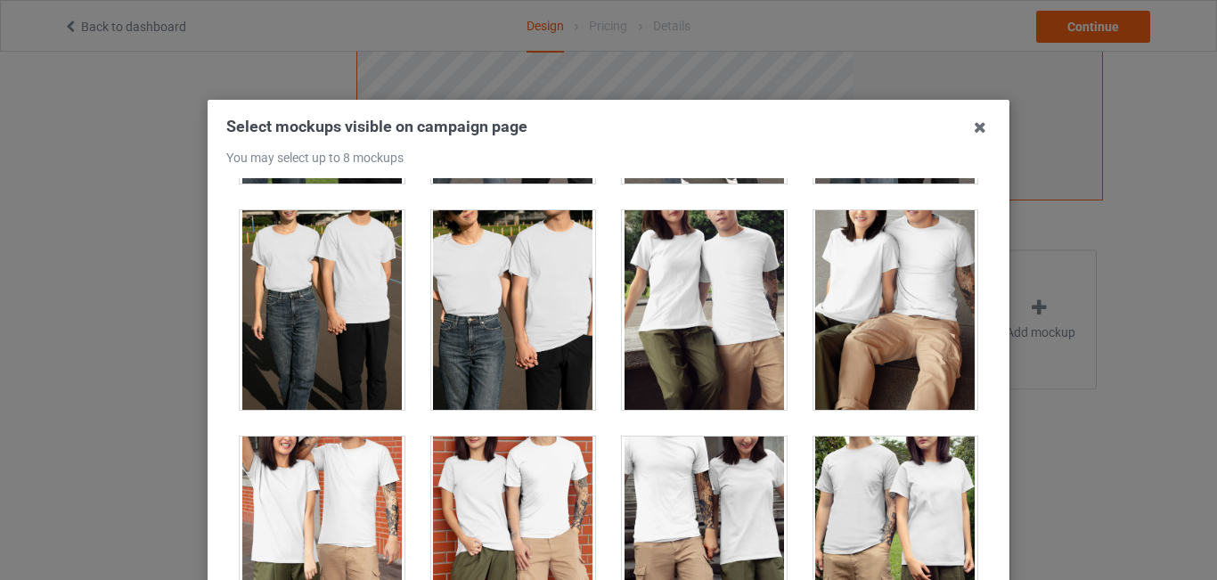
scroll to position [5983, 0]
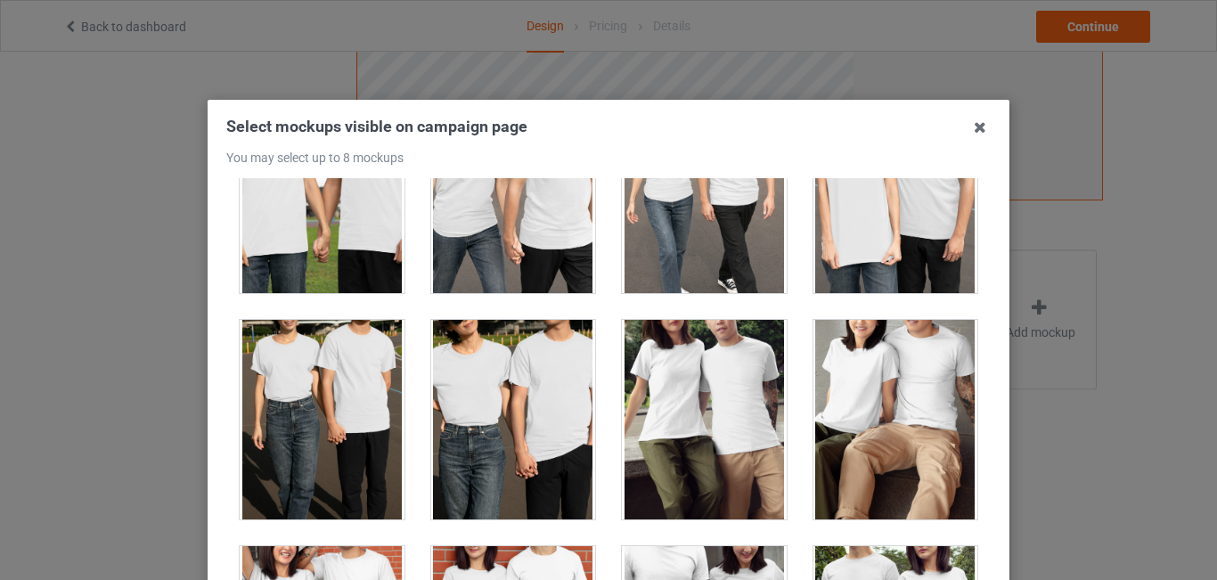
click at [356, 363] on div at bounding box center [322, 420] width 165 height 200
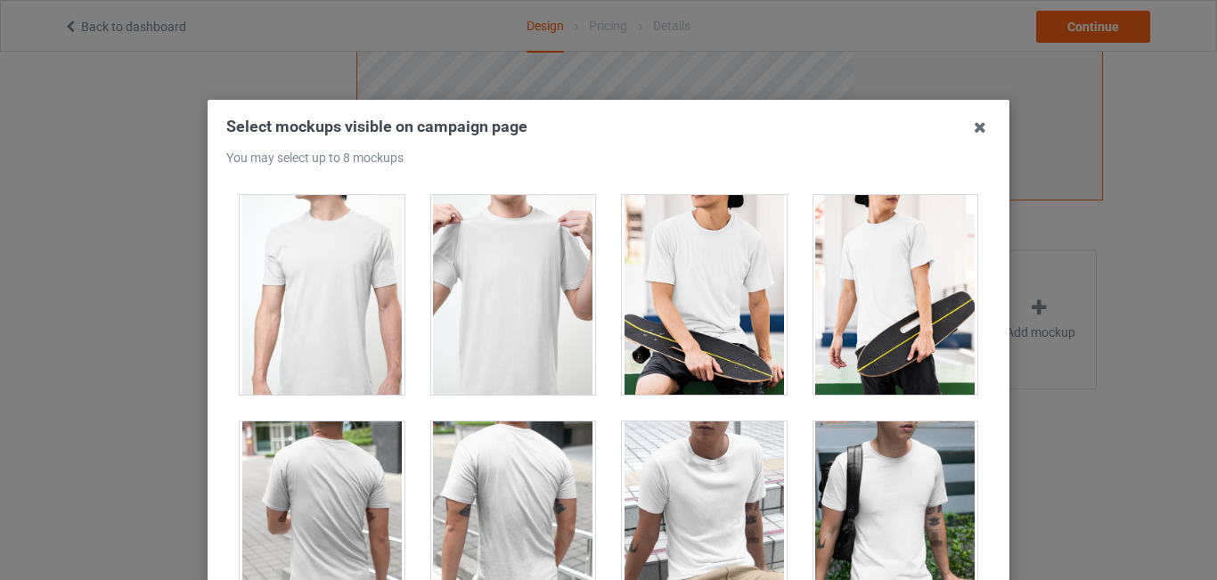
scroll to position [4188, 0]
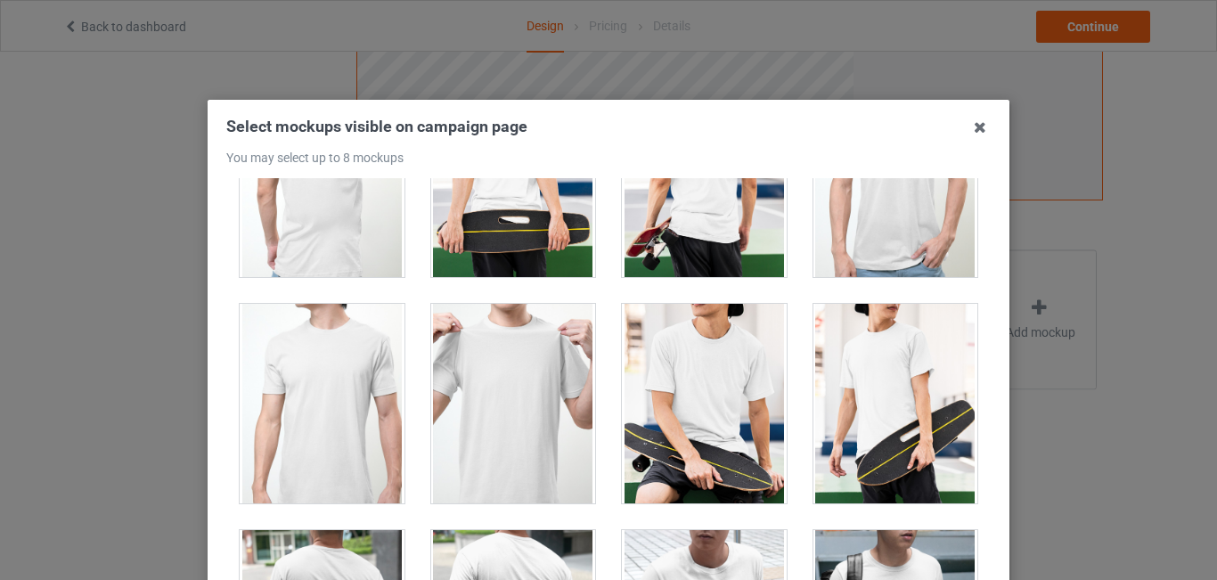
click at [527, 367] on div at bounding box center [513, 404] width 165 height 200
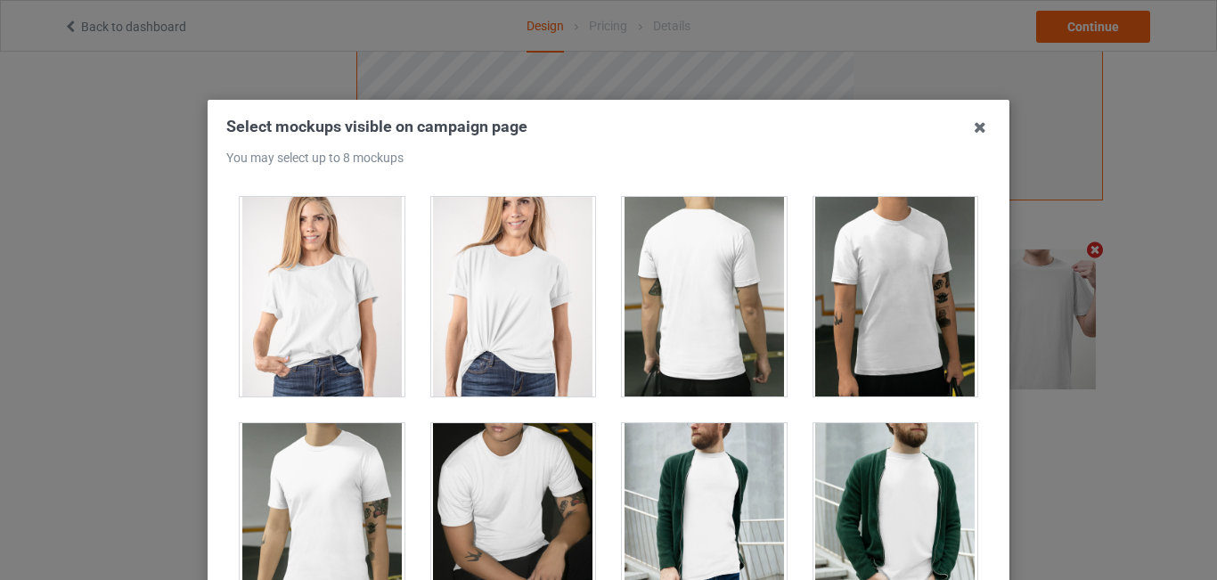
scroll to position [2883, 0]
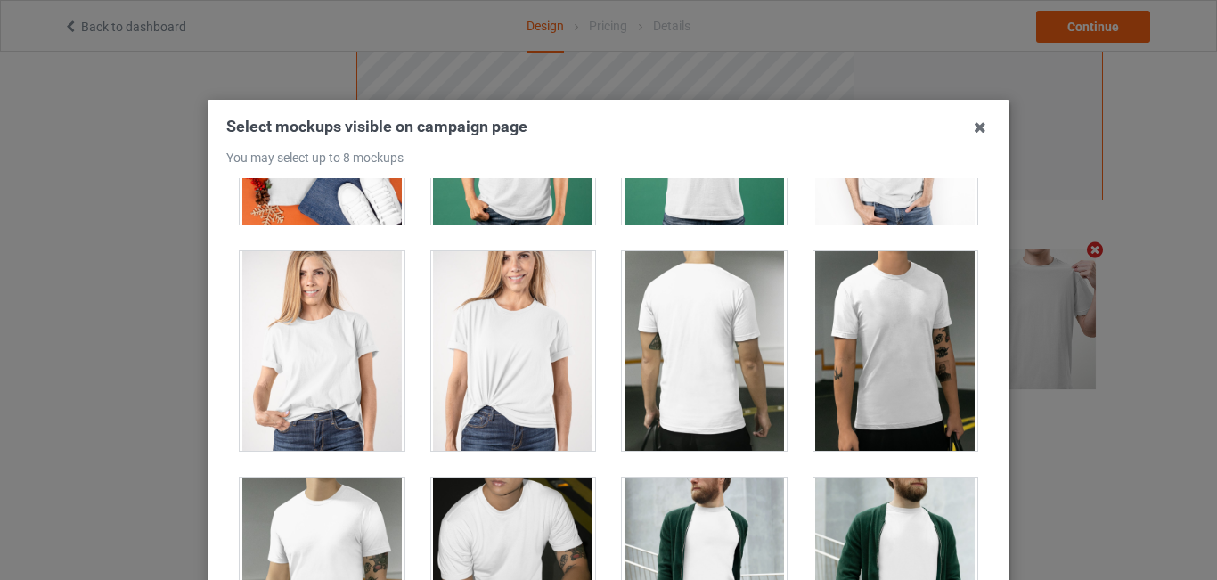
click at [550, 356] on div at bounding box center [513, 351] width 165 height 200
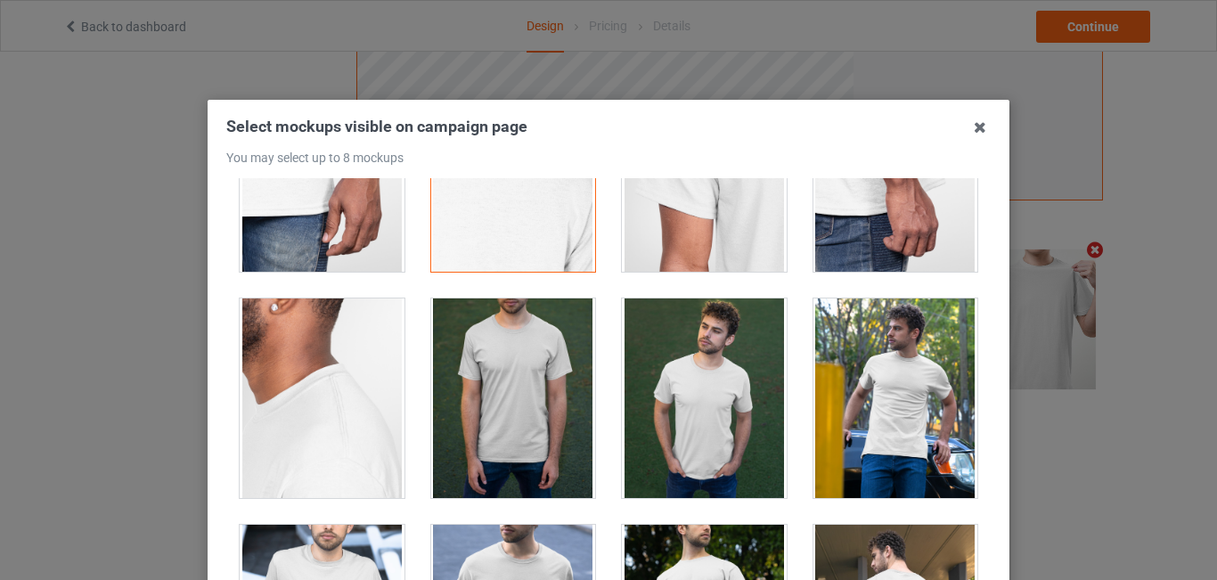
scroll to position [1197, 0]
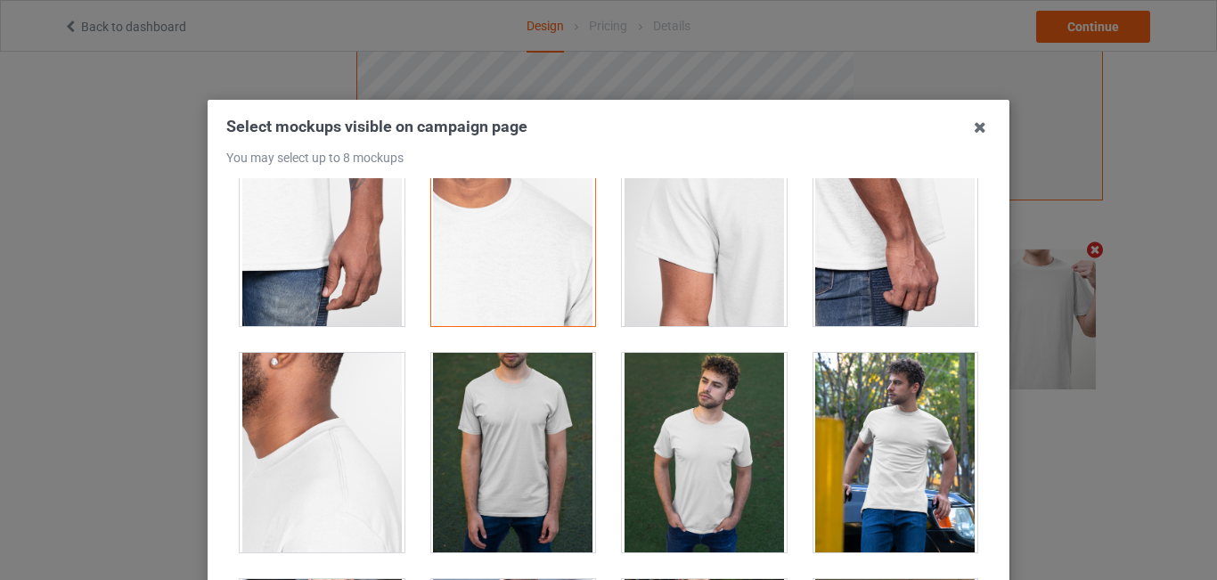
click at [895, 436] on div at bounding box center [896, 453] width 165 height 200
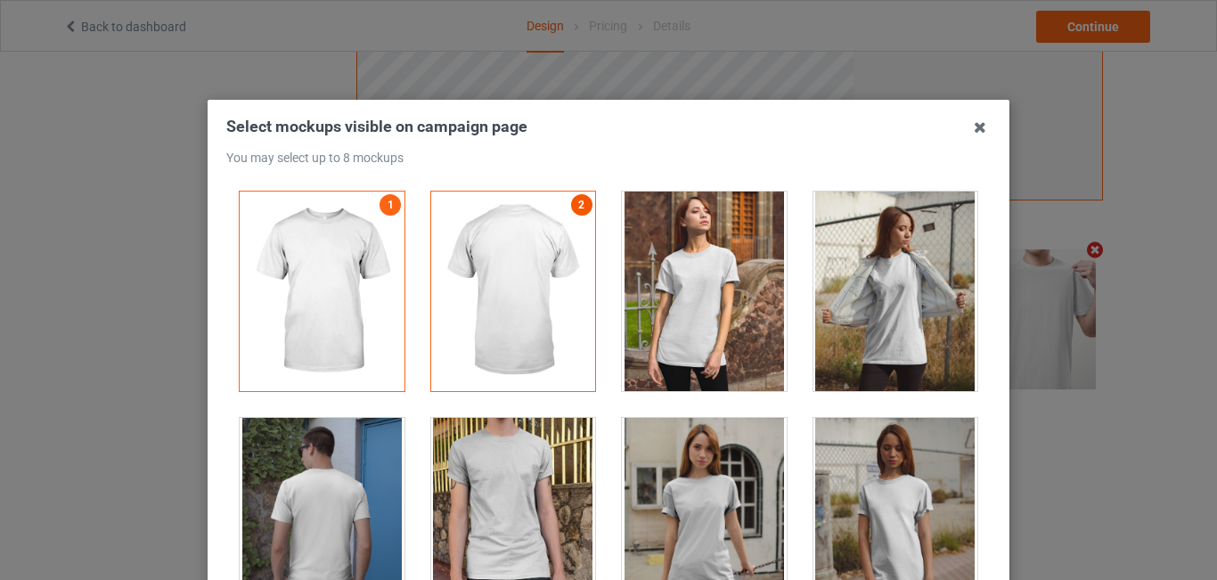
click at [571, 200] on link "2" at bounding box center [581, 204] width 21 height 21
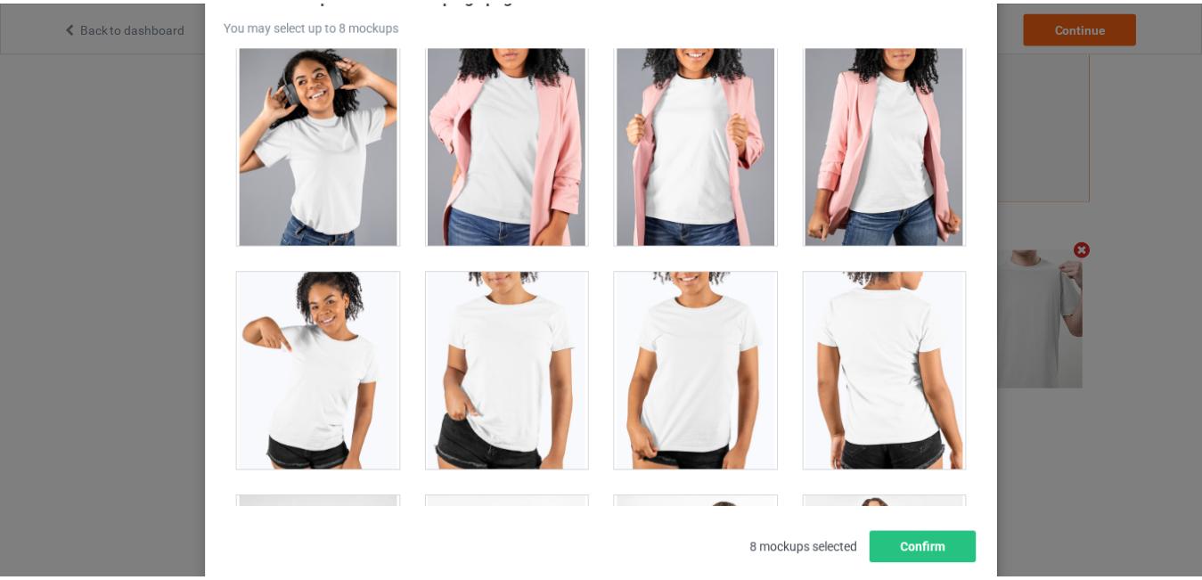
scroll to position [135, 0]
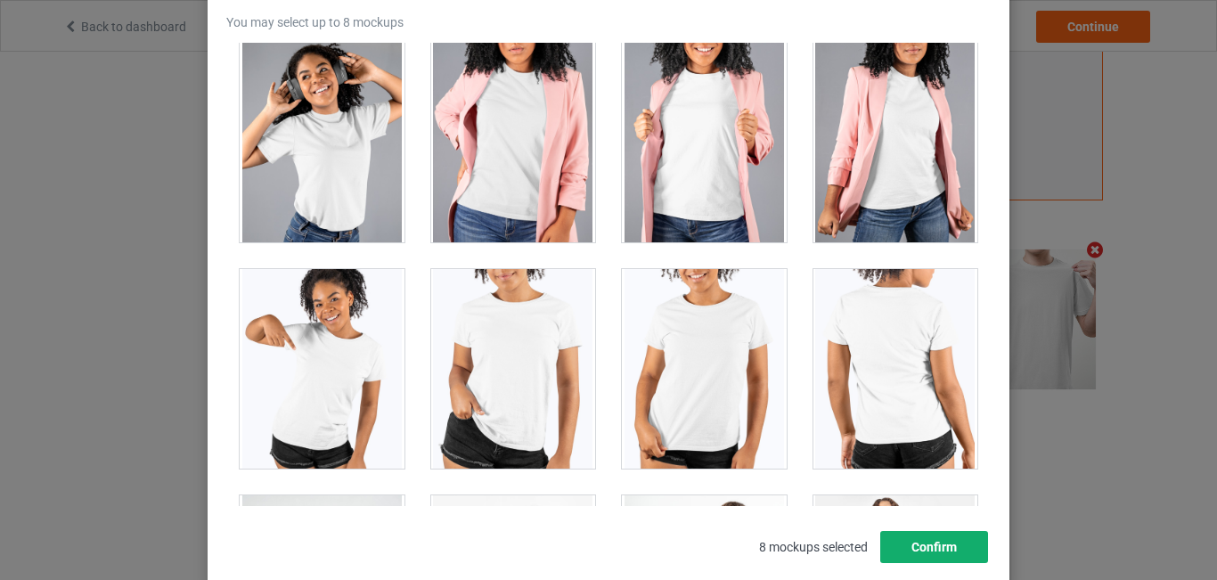
click at [930, 545] on button "Confirm" at bounding box center [934, 547] width 108 height 32
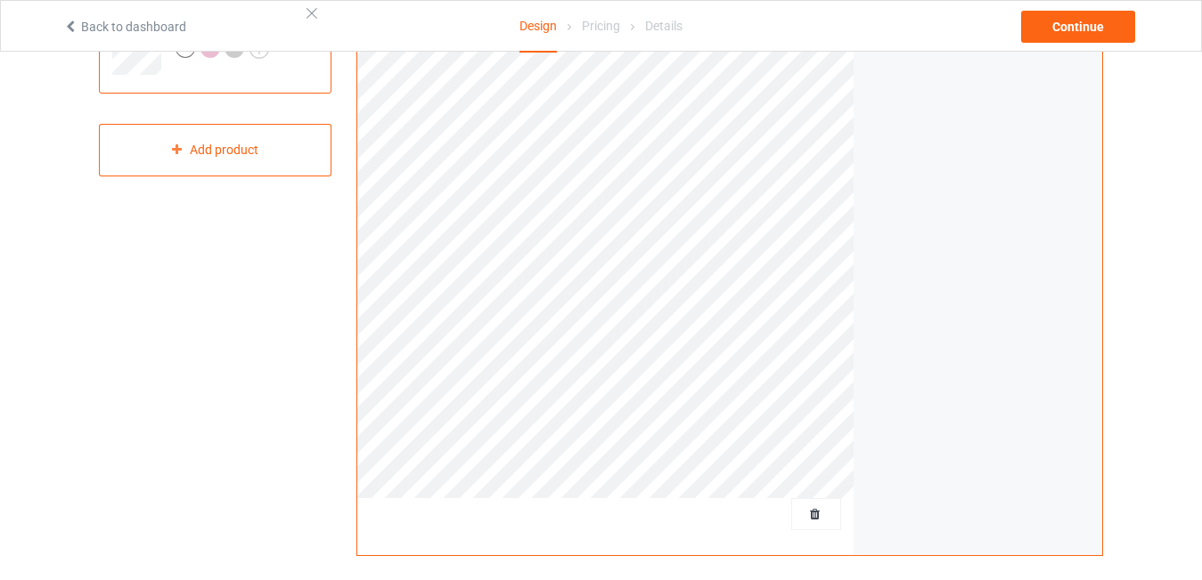
scroll to position [210, 0]
click at [1084, 20] on div "Continue" at bounding box center [1078, 27] width 114 height 32
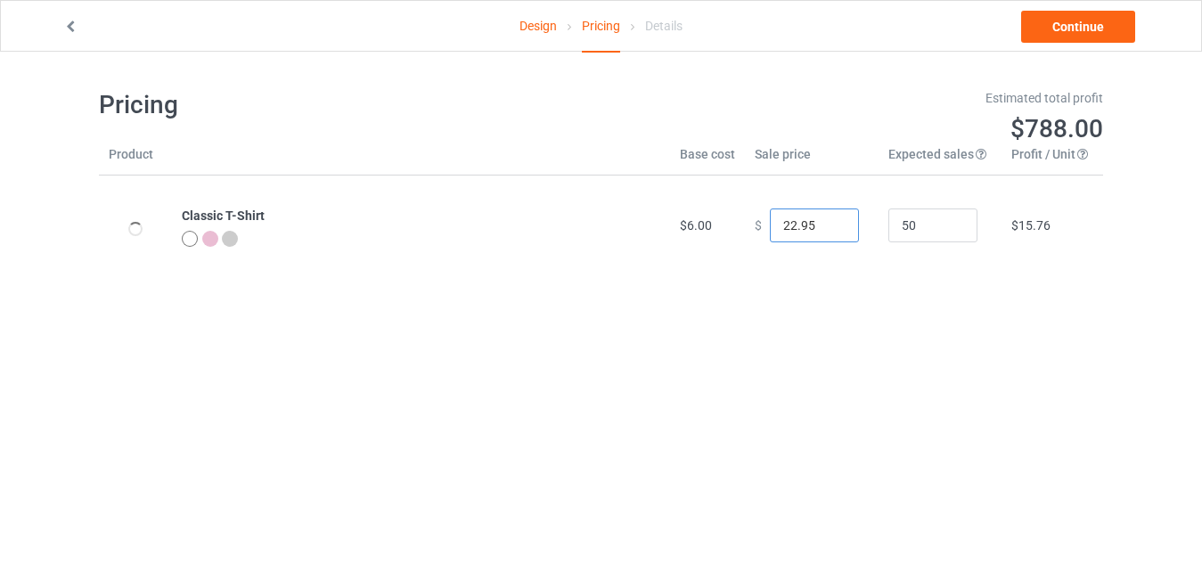
drag, startPoint x: 786, startPoint y: 226, endPoint x: 776, endPoint y: 226, distance: 9.8
click at [776, 226] on input "22.95" at bounding box center [814, 226] width 89 height 34
click at [783, 225] on input "18.95" at bounding box center [814, 226] width 89 height 34
click at [782, 221] on input "17.95" at bounding box center [814, 226] width 89 height 34
type input "18.95"
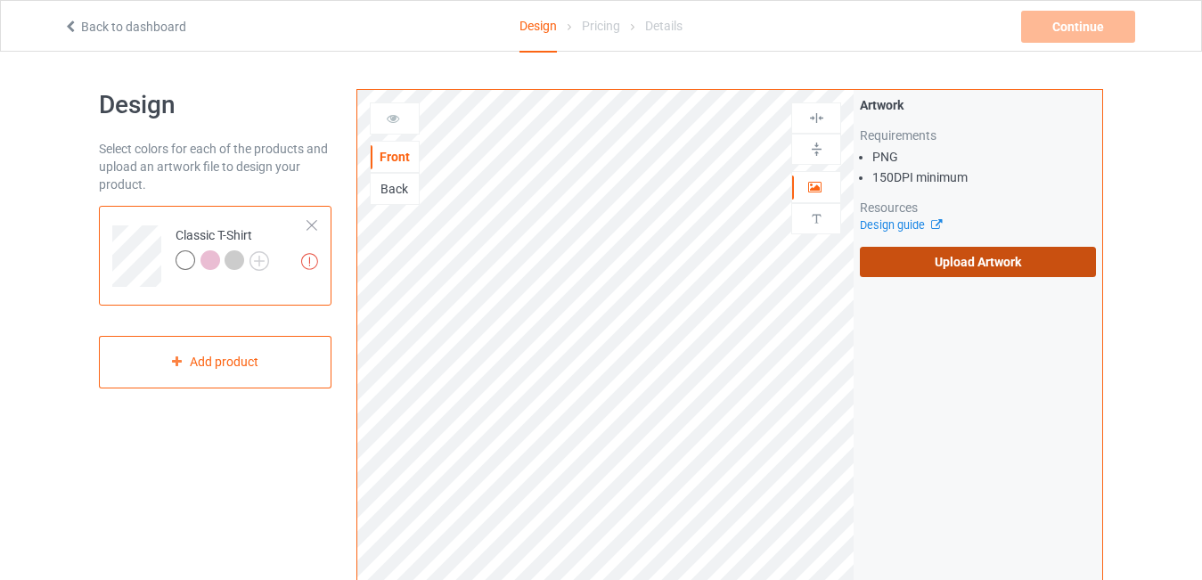
click at [943, 262] on label "Upload Artwork" at bounding box center [978, 262] width 236 height 30
click at [0, 0] on input "Upload Artwork" at bounding box center [0, 0] width 0 height 0
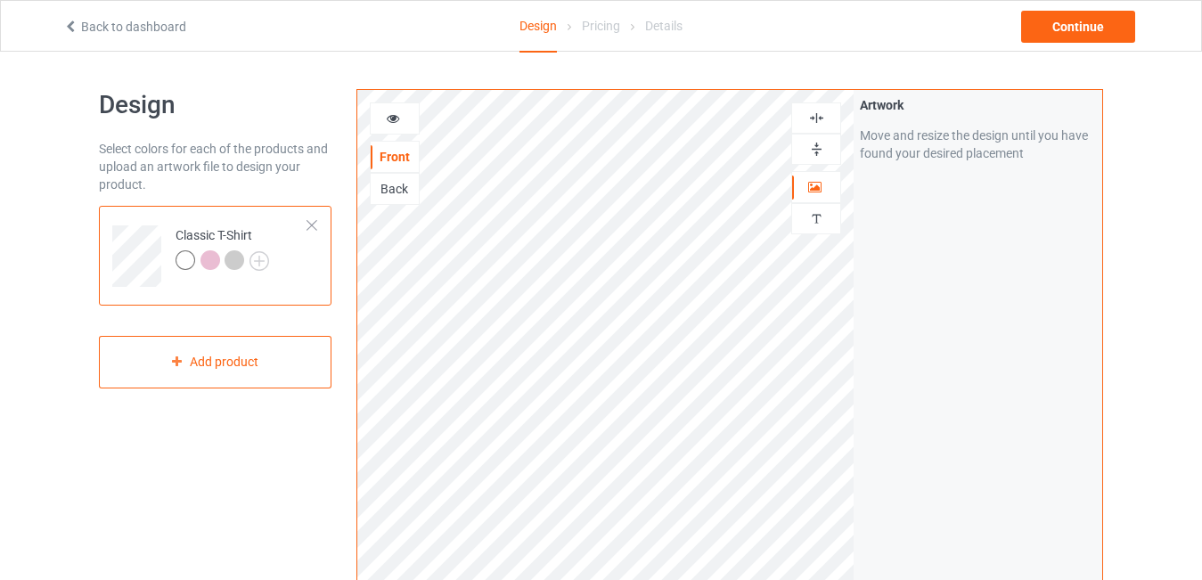
click at [816, 116] on img at bounding box center [816, 118] width 17 height 17
click at [262, 262] on img at bounding box center [260, 261] width 20 height 20
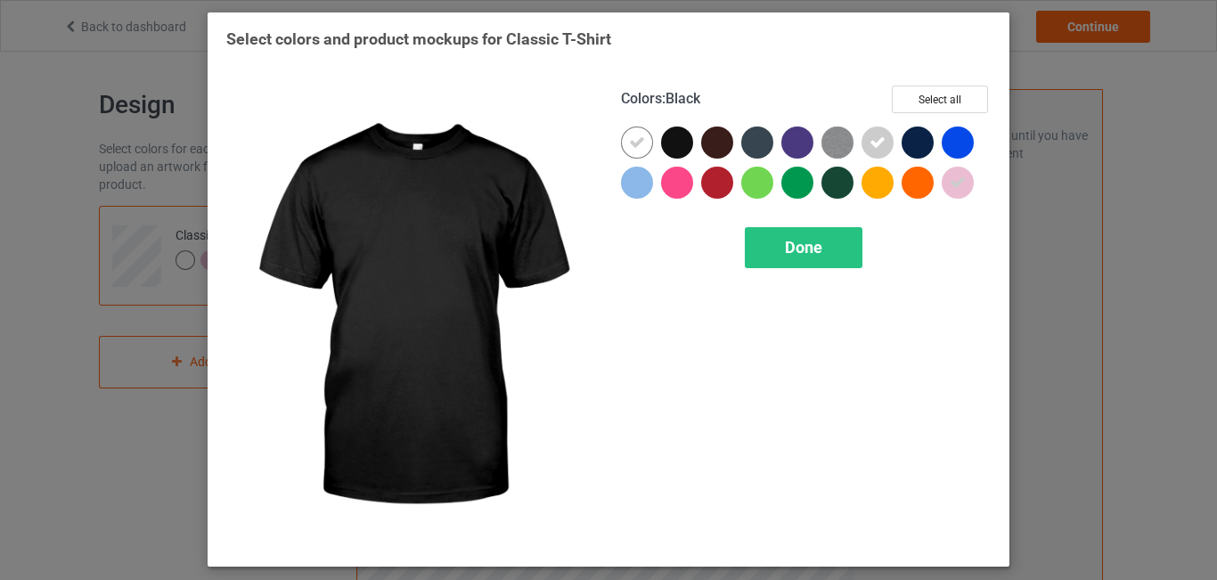
click at [683, 148] on div at bounding box center [677, 143] width 32 height 32
click at [679, 143] on icon at bounding box center [677, 143] width 16 height 16
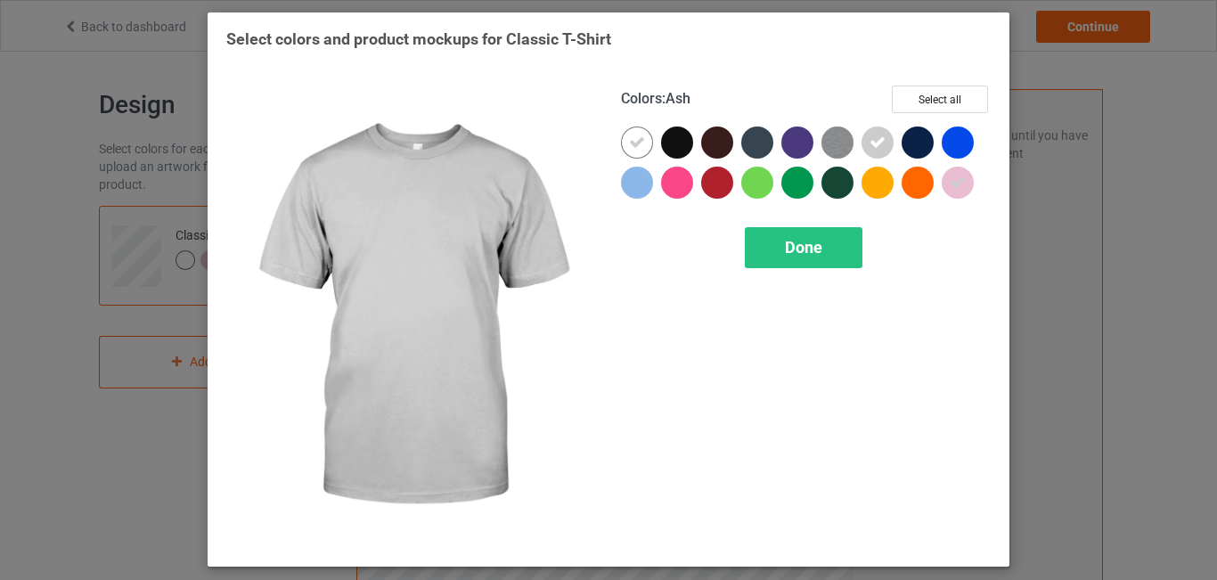
click at [888, 141] on div at bounding box center [878, 143] width 32 height 32
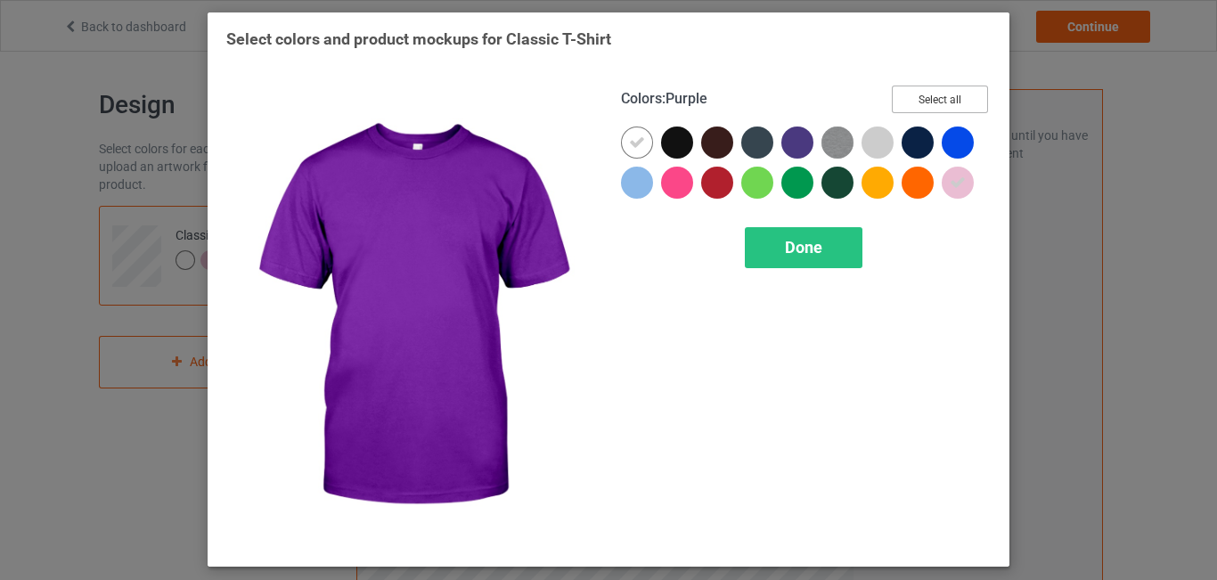
click at [952, 102] on button "Select all" at bounding box center [940, 100] width 96 height 28
click at [952, 102] on button "Reset to Default" at bounding box center [923, 100] width 129 height 28
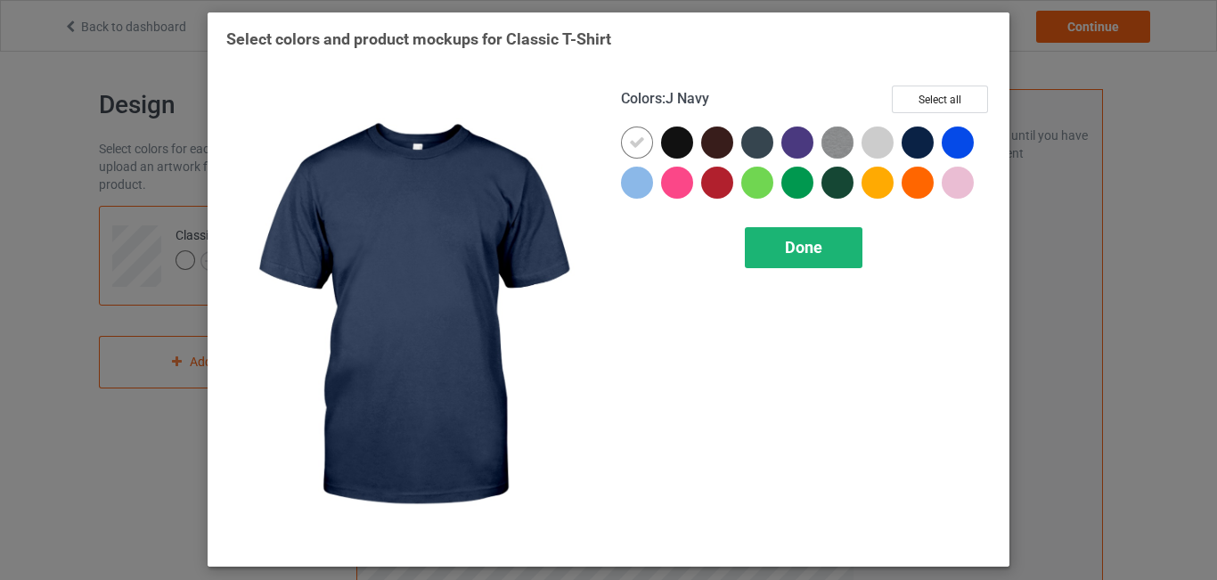
click at [814, 250] on span "Done" at bounding box center [803, 247] width 37 height 19
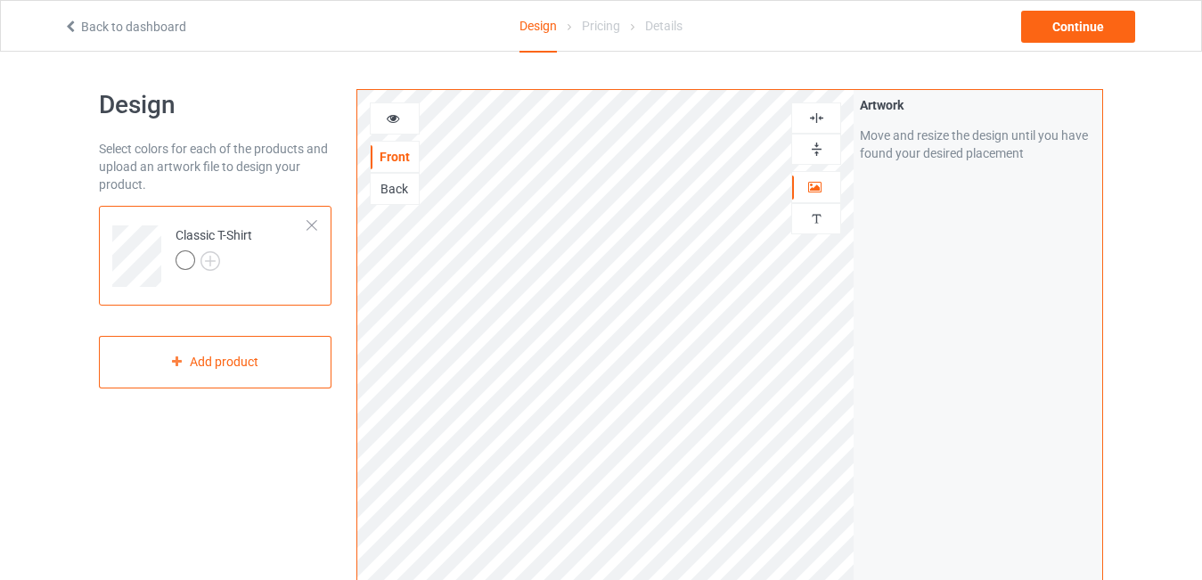
click at [388, 120] on icon at bounding box center [393, 116] width 15 height 12
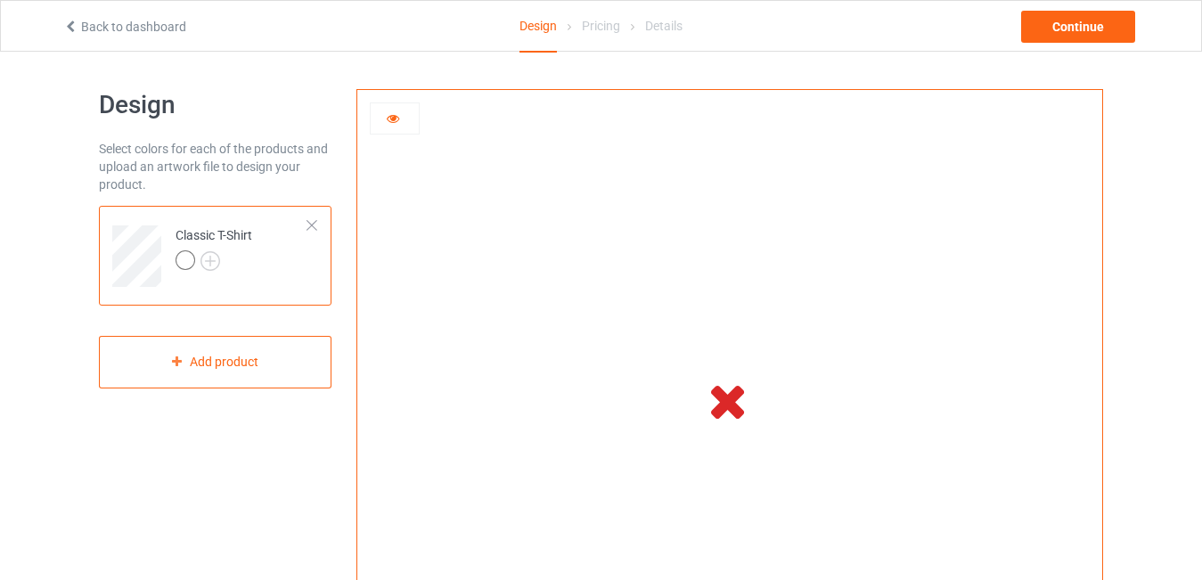
click at [105, 29] on link "Back to dashboard" at bounding box center [124, 27] width 123 height 14
